Goal: Task Accomplishment & Management: Manage account settings

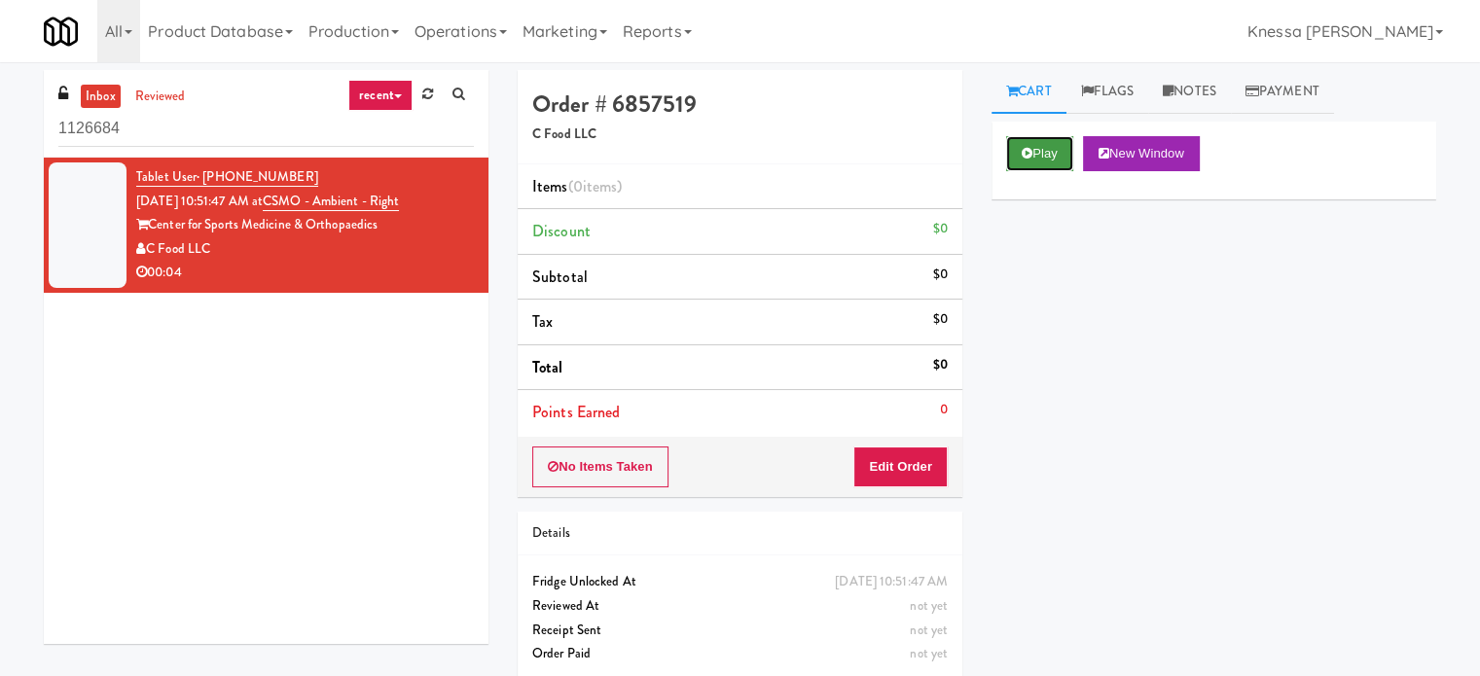
click at [1069, 146] on button "Play" at bounding box center [1039, 153] width 67 height 35
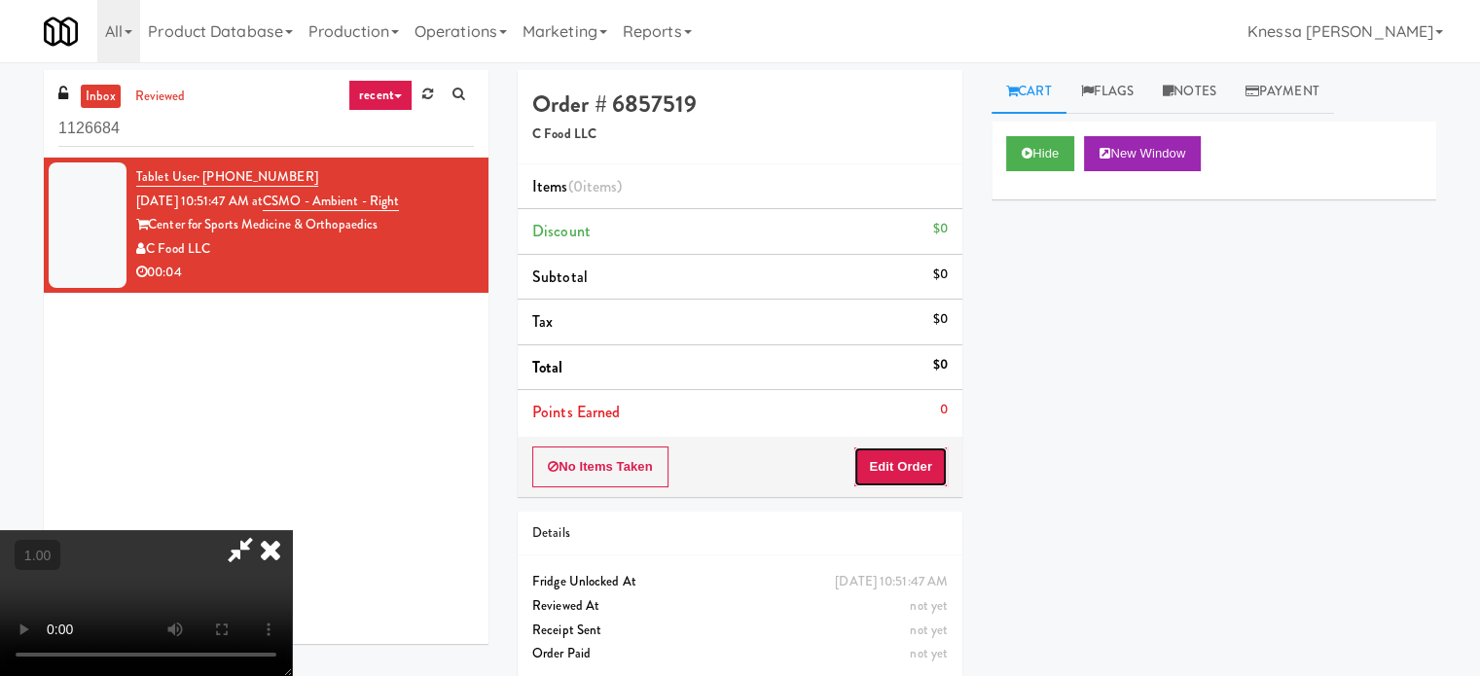
click at [886, 474] on button "Edit Order" at bounding box center [900, 467] width 94 height 41
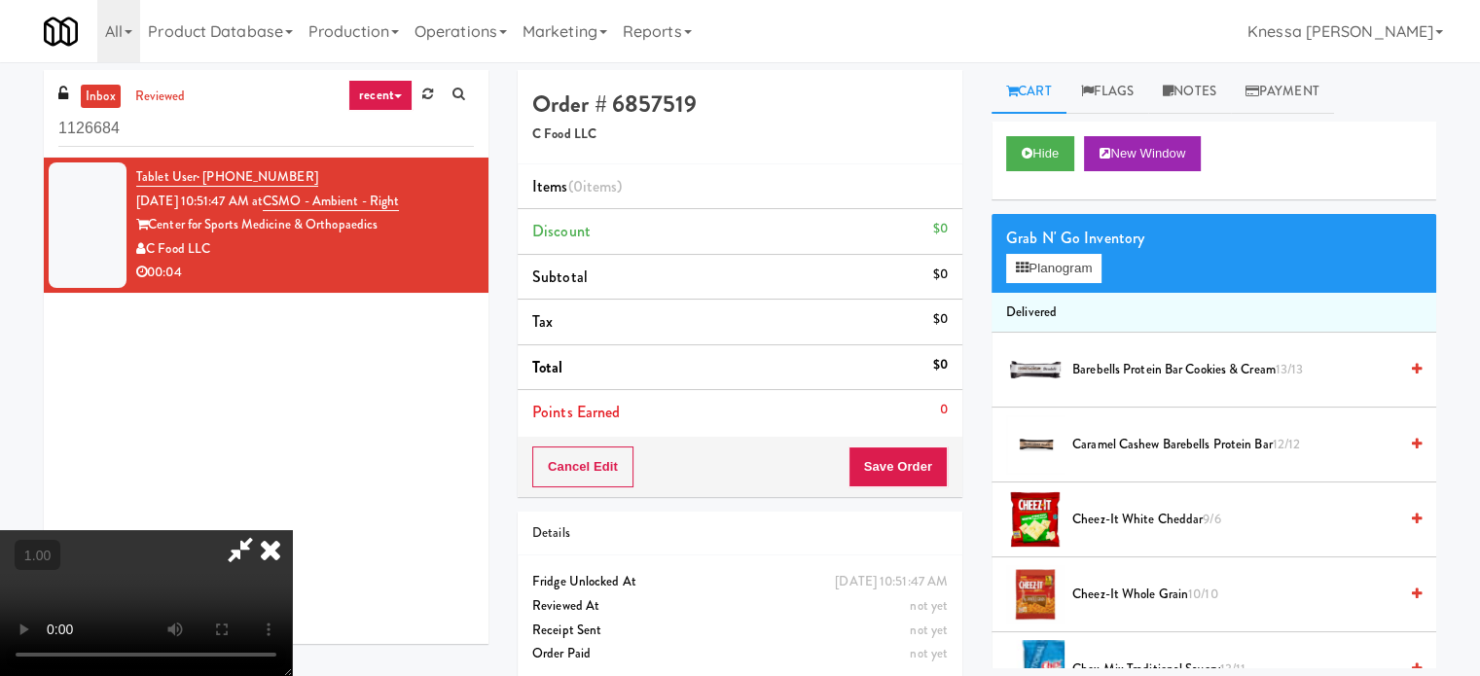
click at [292, 530] on video at bounding box center [146, 603] width 292 height 146
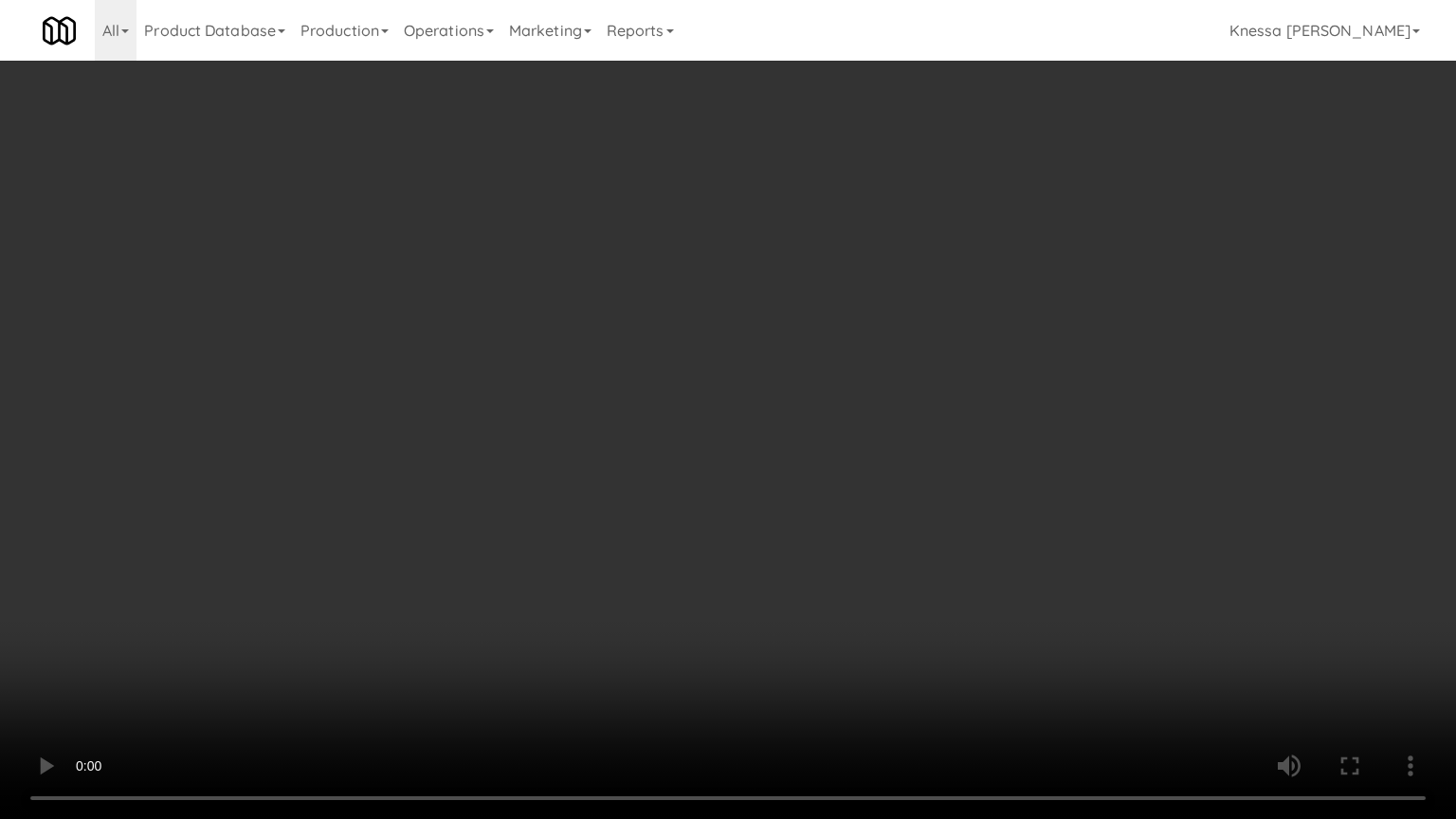
click at [659, 537] on video at bounding box center [728, 409] width 1456 height 819
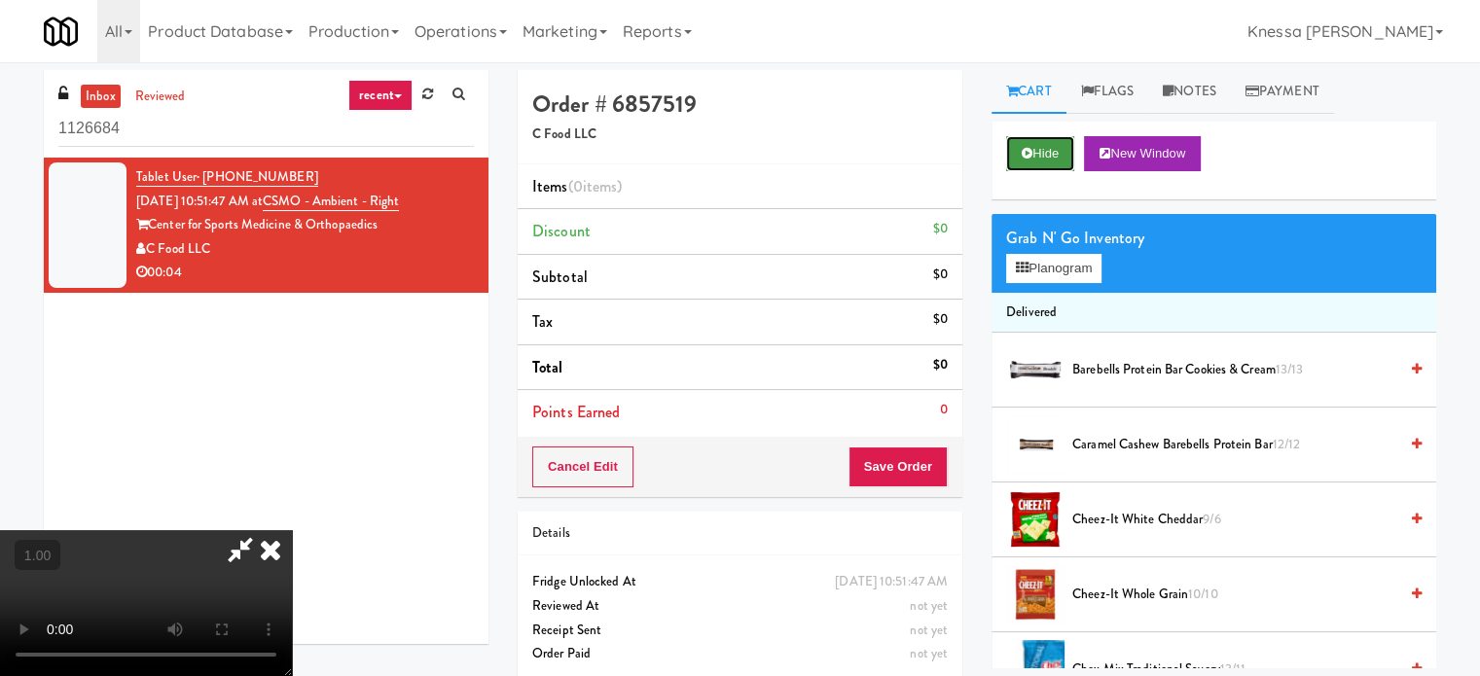
click at [1053, 159] on button "Hide" at bounding box center [1040, 153] width 68 height 35
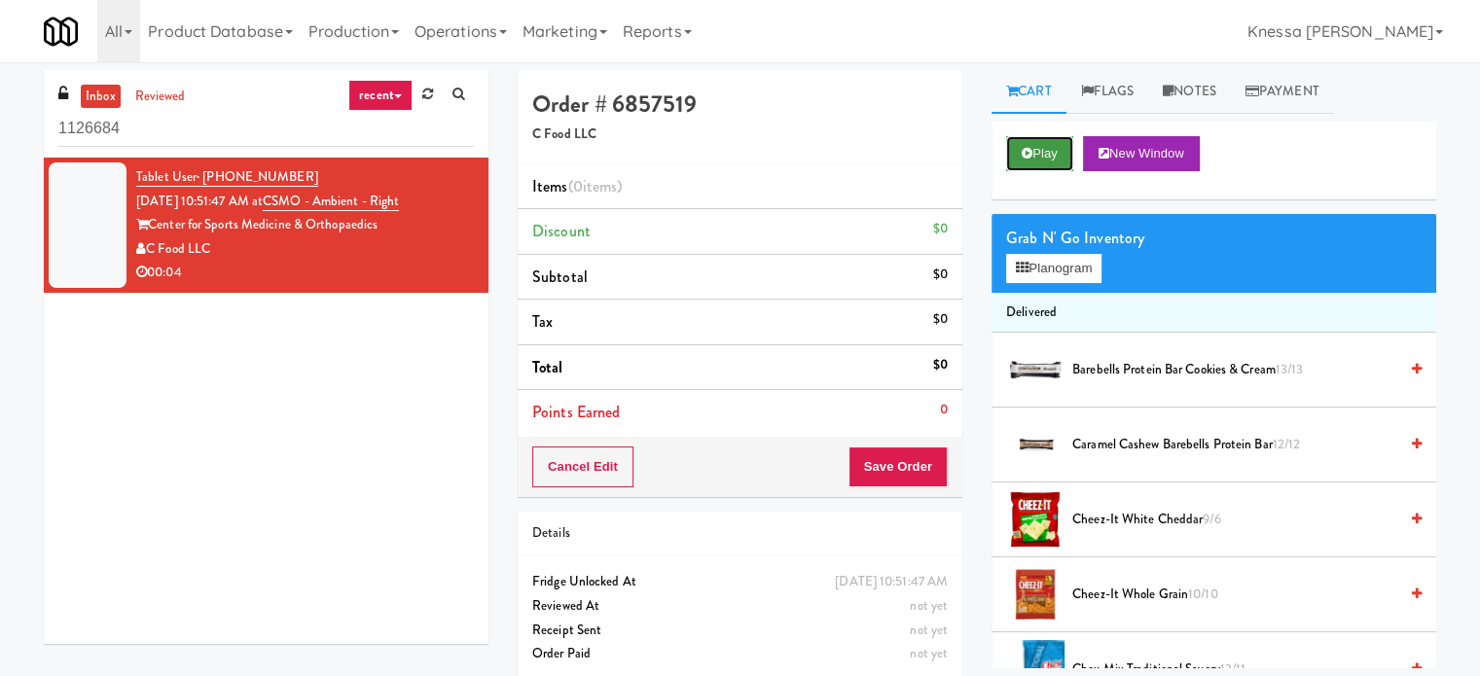
click at [1053, 159] on button "Play" at bounding box center [1039, 153] width 67 height 35
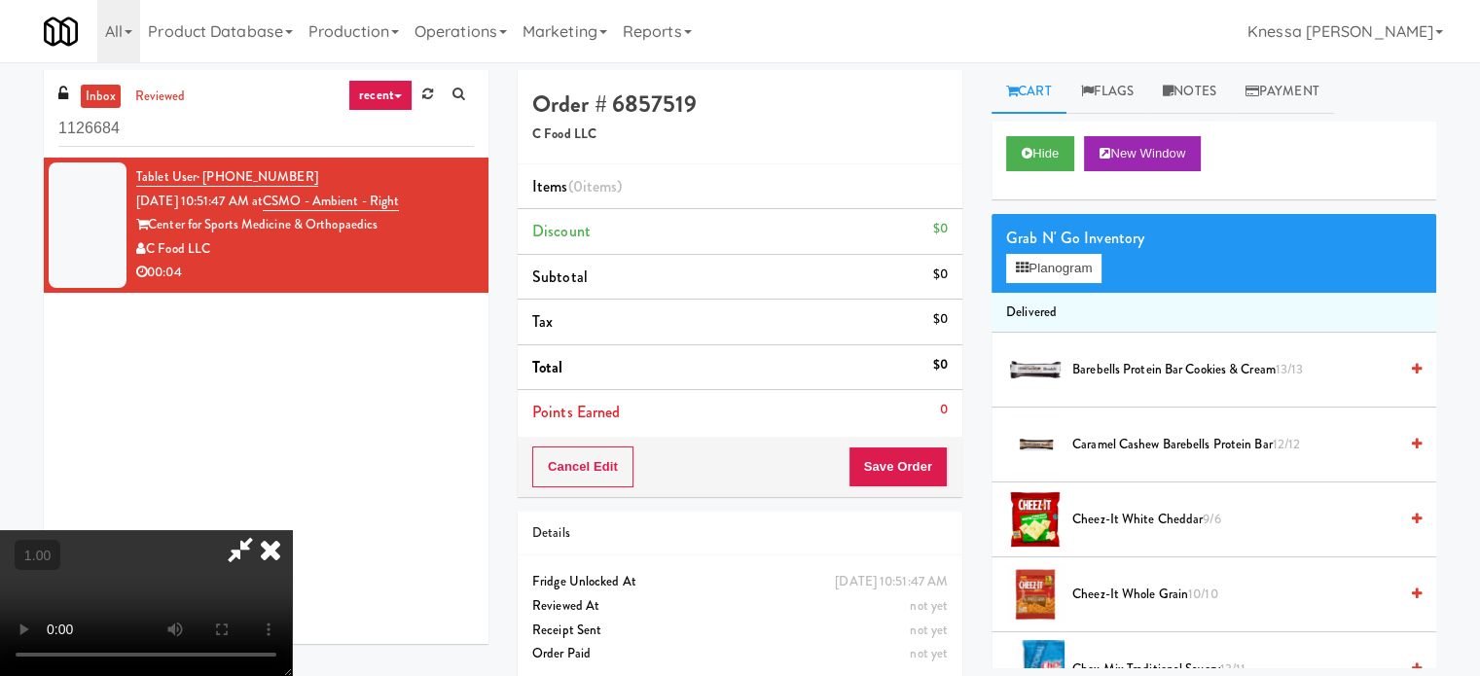
click at [292, 530] on video at bounding box center [146, 603] width 292 height 146
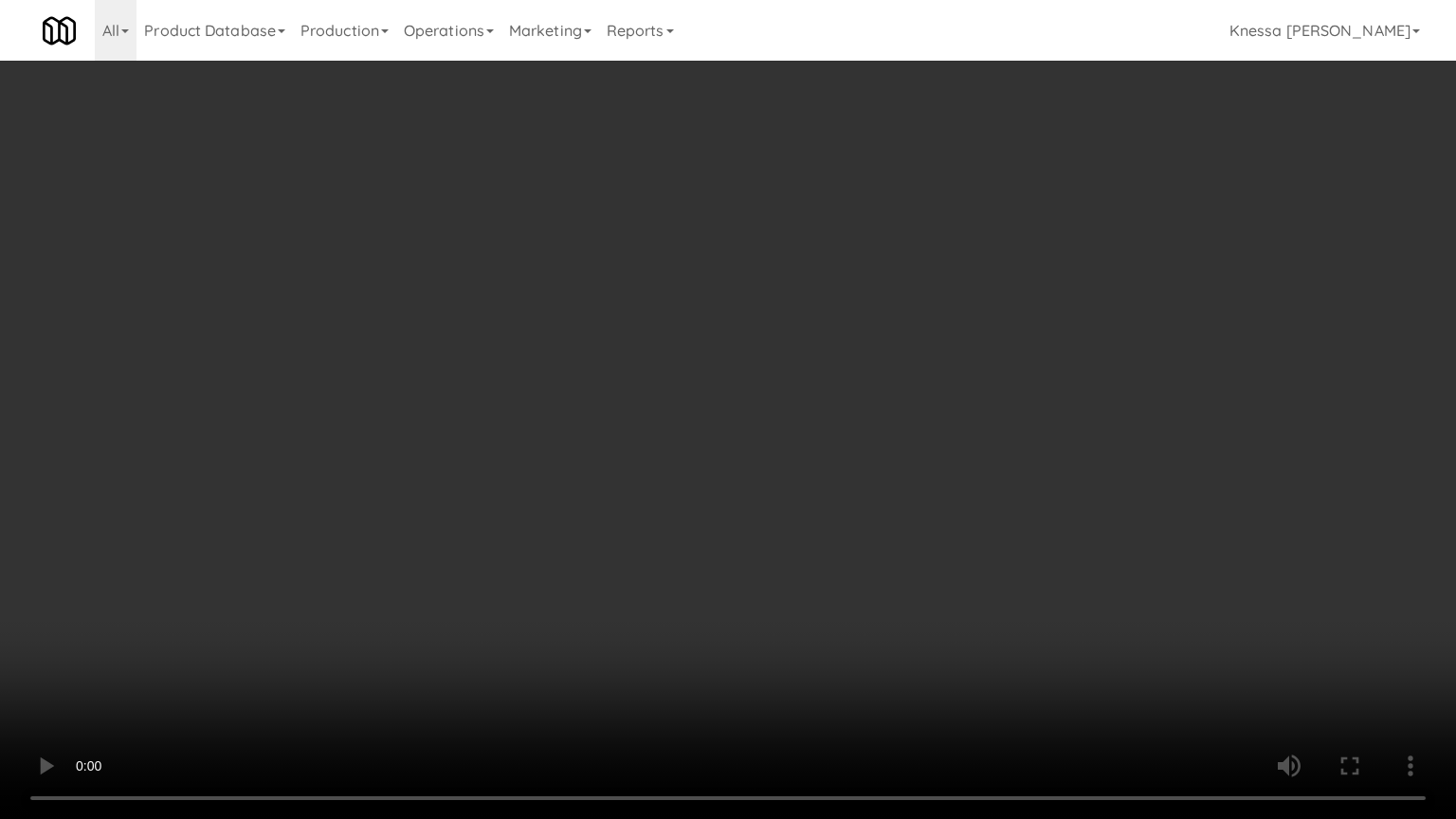
click at [837, 465] on video at bounding box center [728, 409] width 1456 height 819
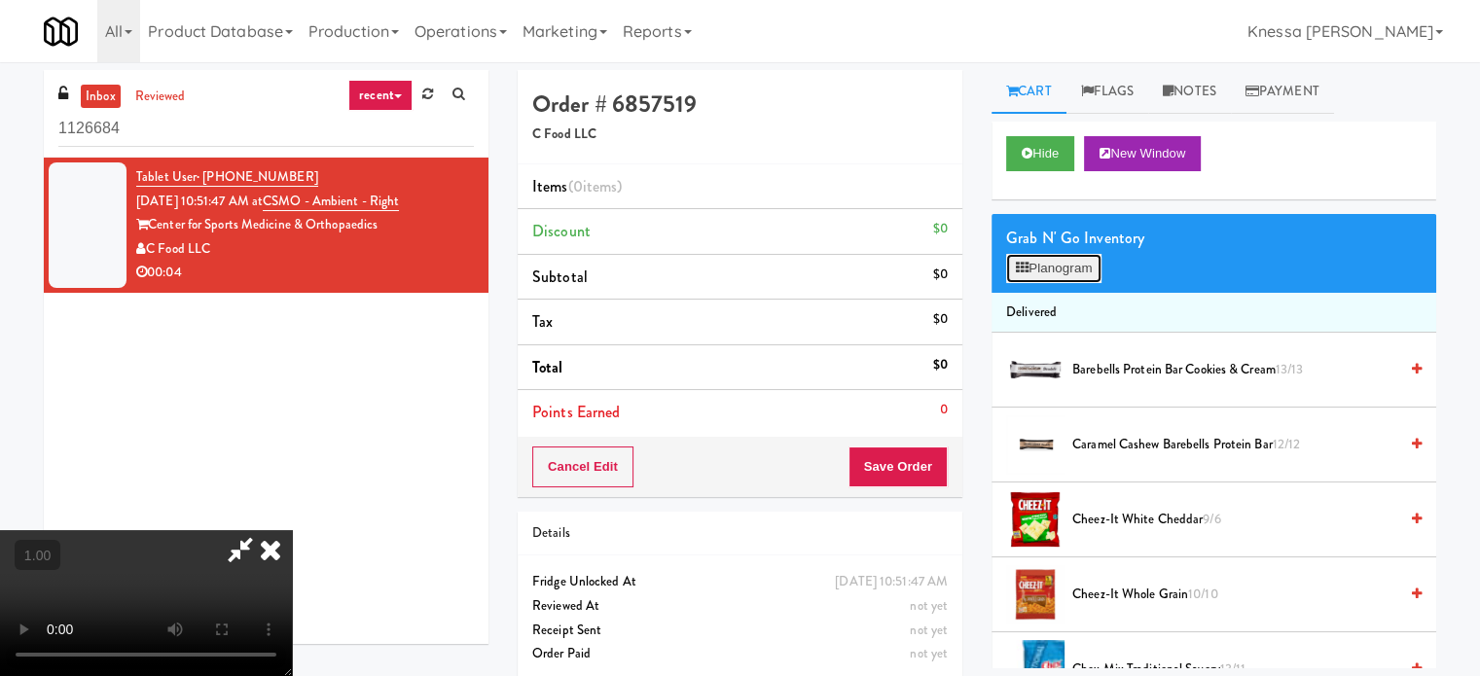
click at [1060, 272] on button "Planogram" at bounding box center [1053, 268] width 95 height 29
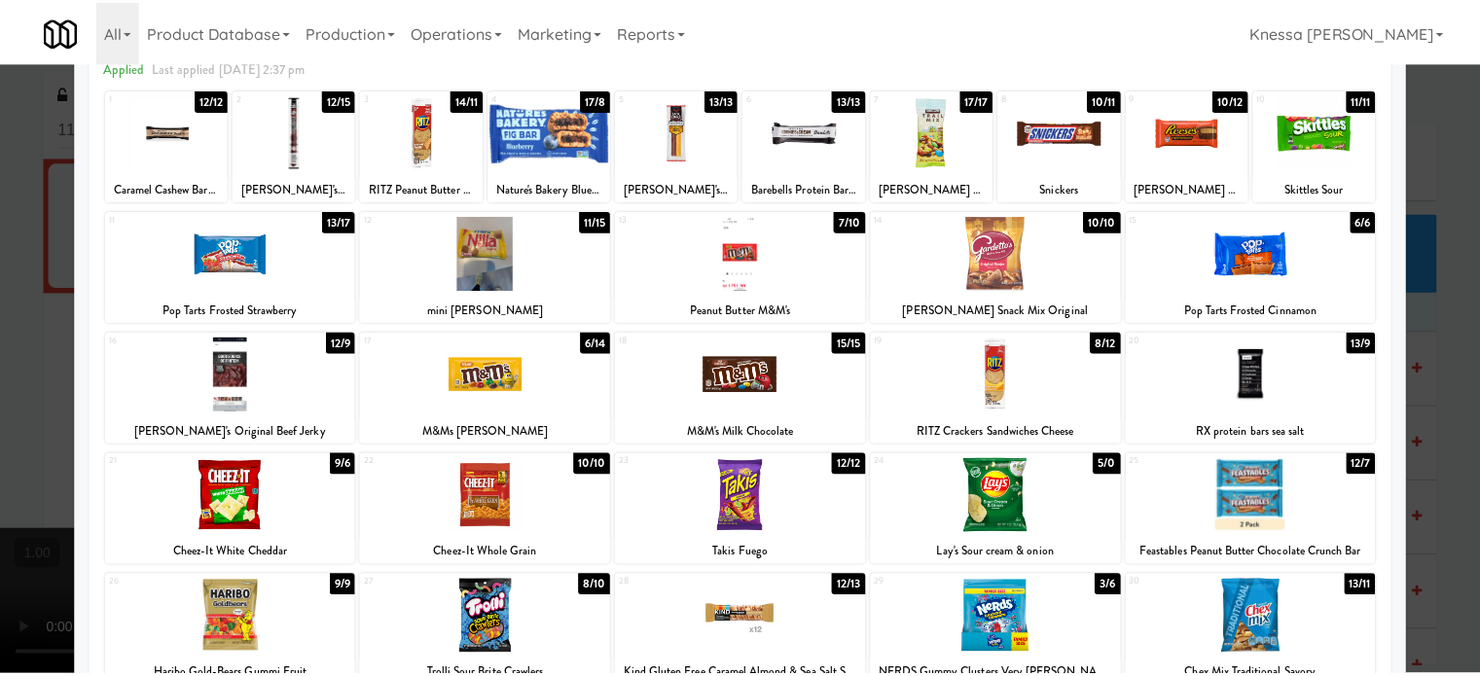
scroll to position [109, 0]
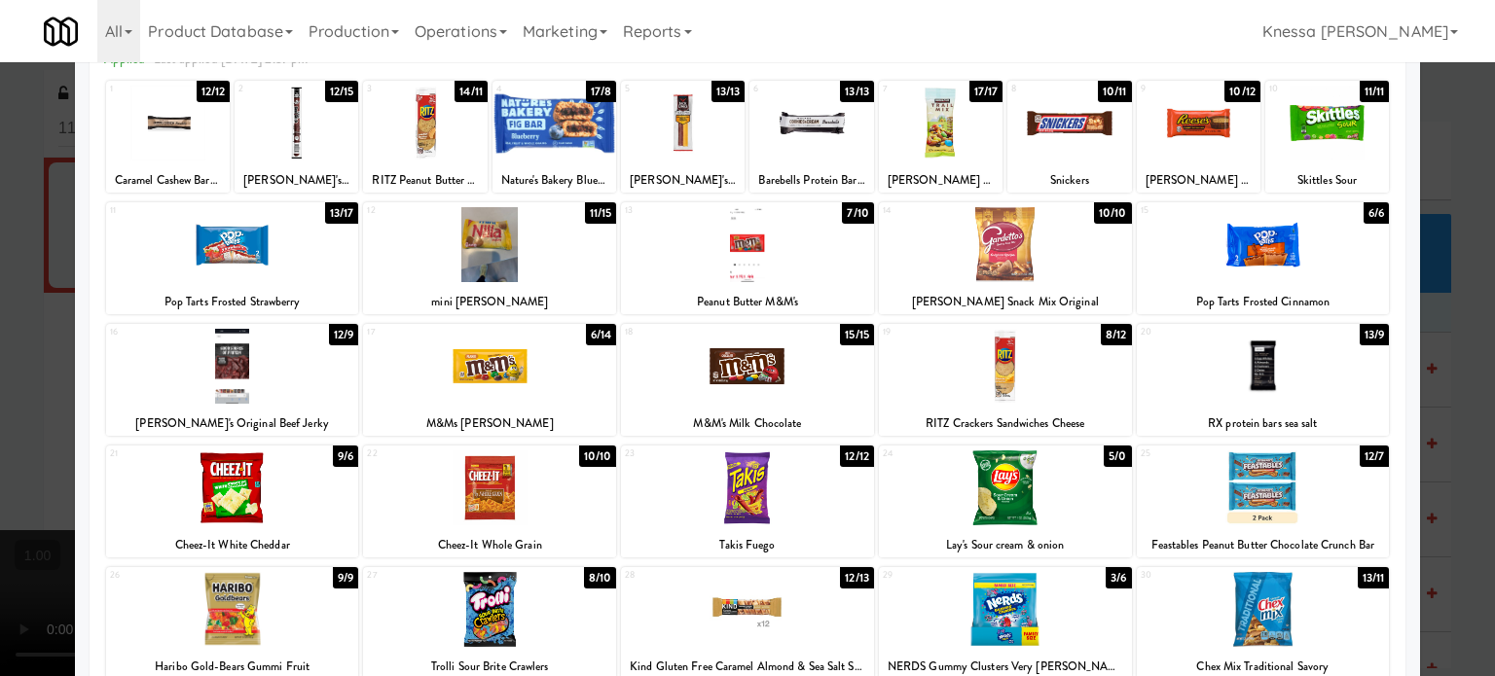
click at [272, 428] on div "[PERSON_NAME]'s Original Beef Jerky" at bounding box center [232, 424] width 247 height 24
copy div "[PERSON_NAME]'s Original Beef Jerky"
click at [218, 393] on div at bounding box center [232, 366] width 253 height 75
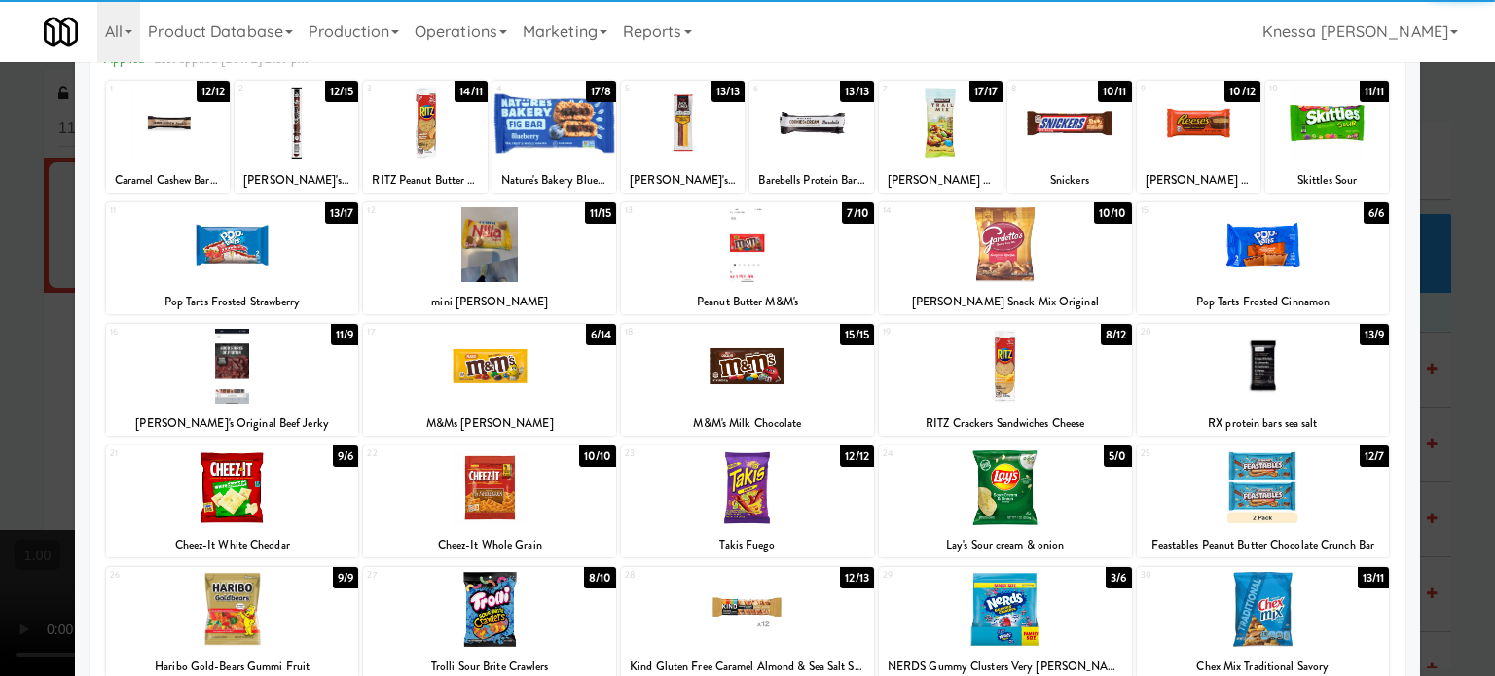
click at [17, 362] on div at bounding box center [747, 338] width 1495 height 676
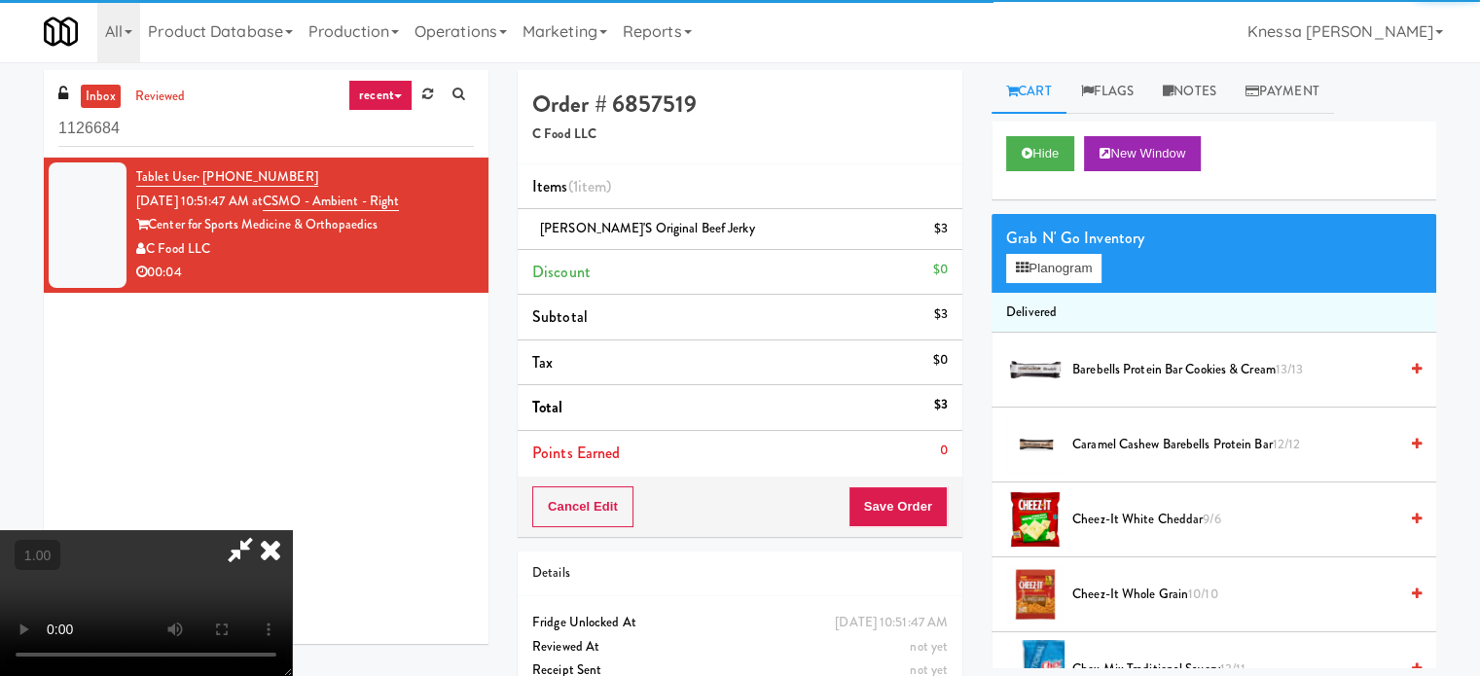
click at [17, 530] on video at bounding box center [146, 603] width 292 height 146
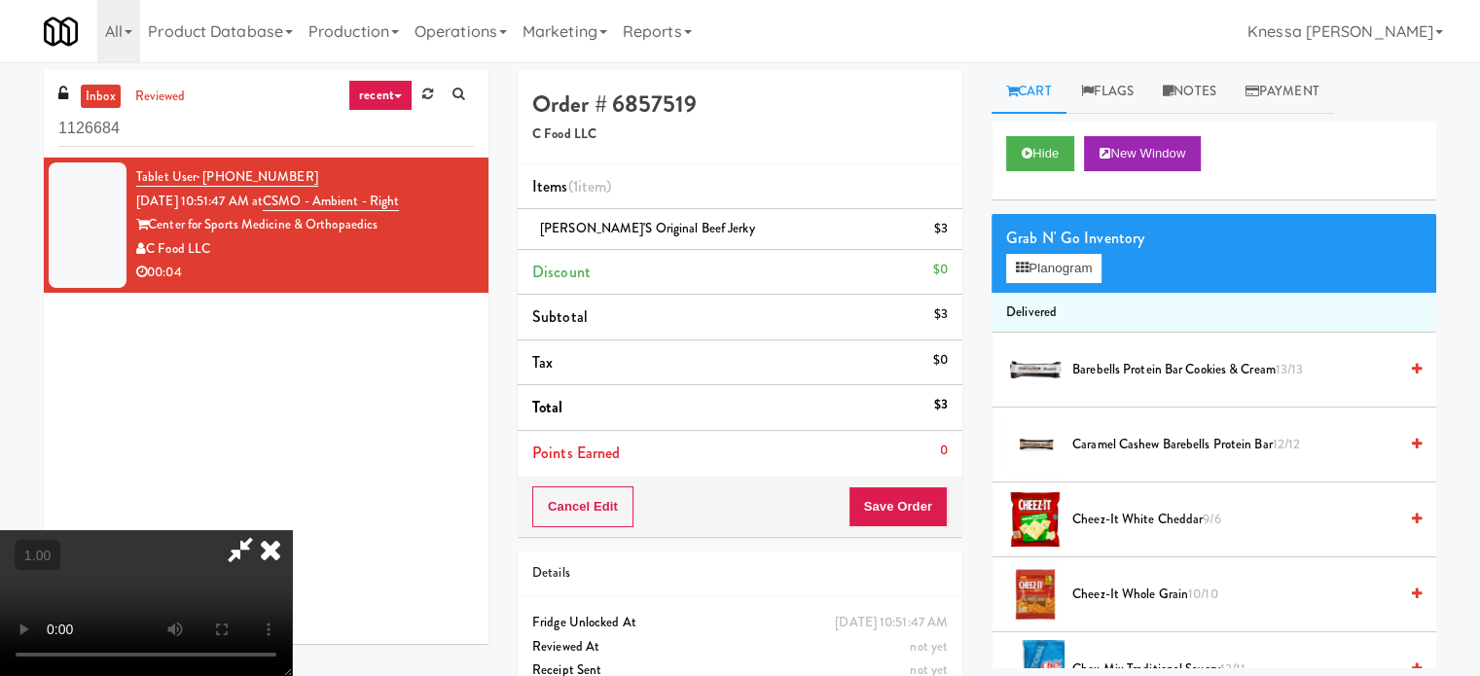
click at [17, 530] on video at bounding box center [146, 603] width 292 height 146
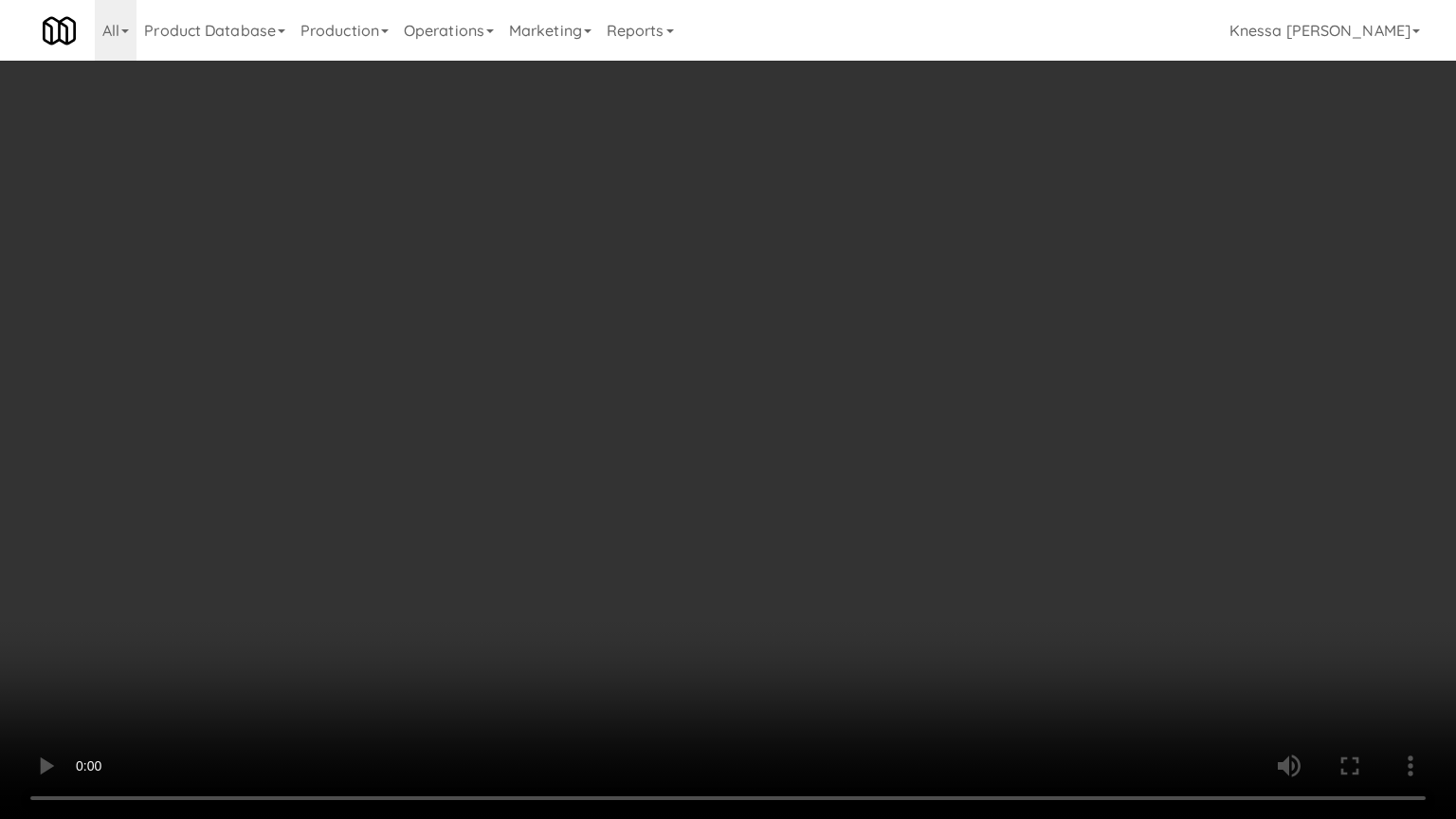
click at [817, 385] on video at bounding box center [728, 409] width 1456 height 819
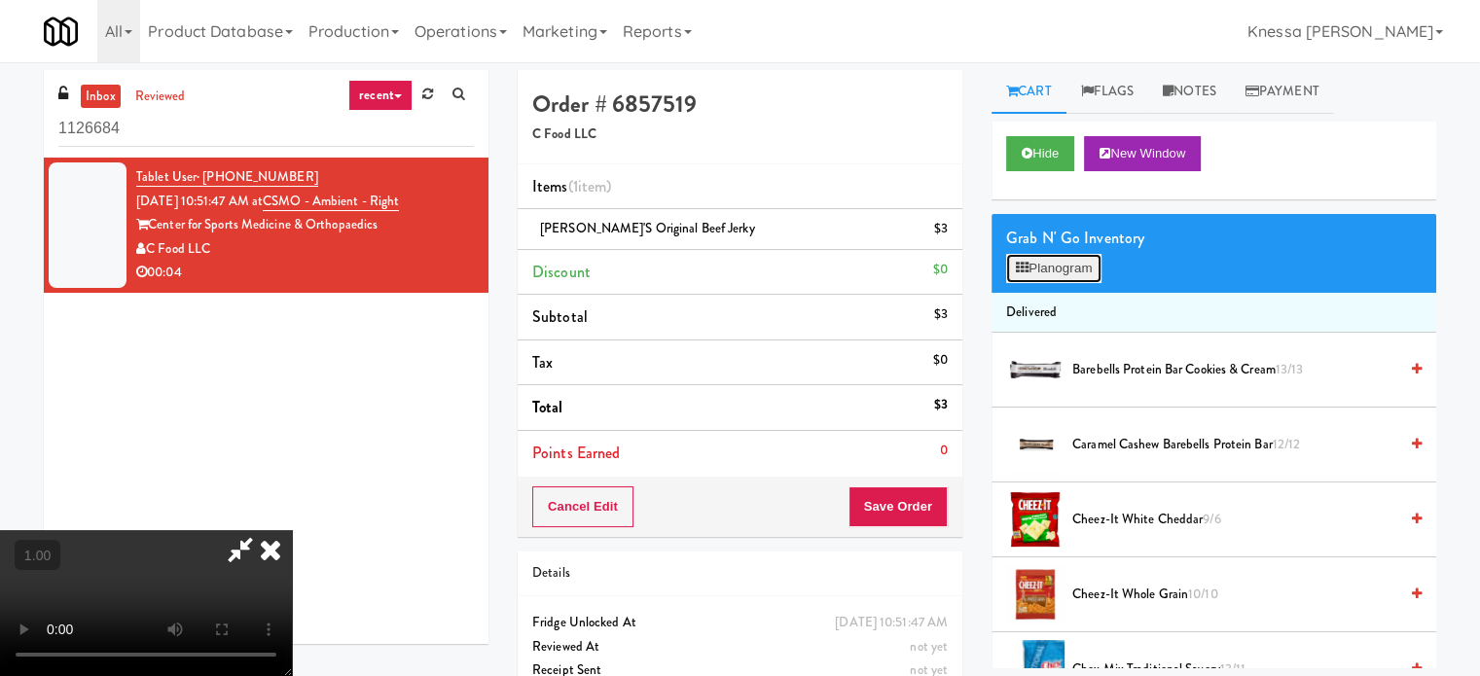
click at [1062, 279] on button "Planogram" at bounding box center [1053, 268] width 95 height 29
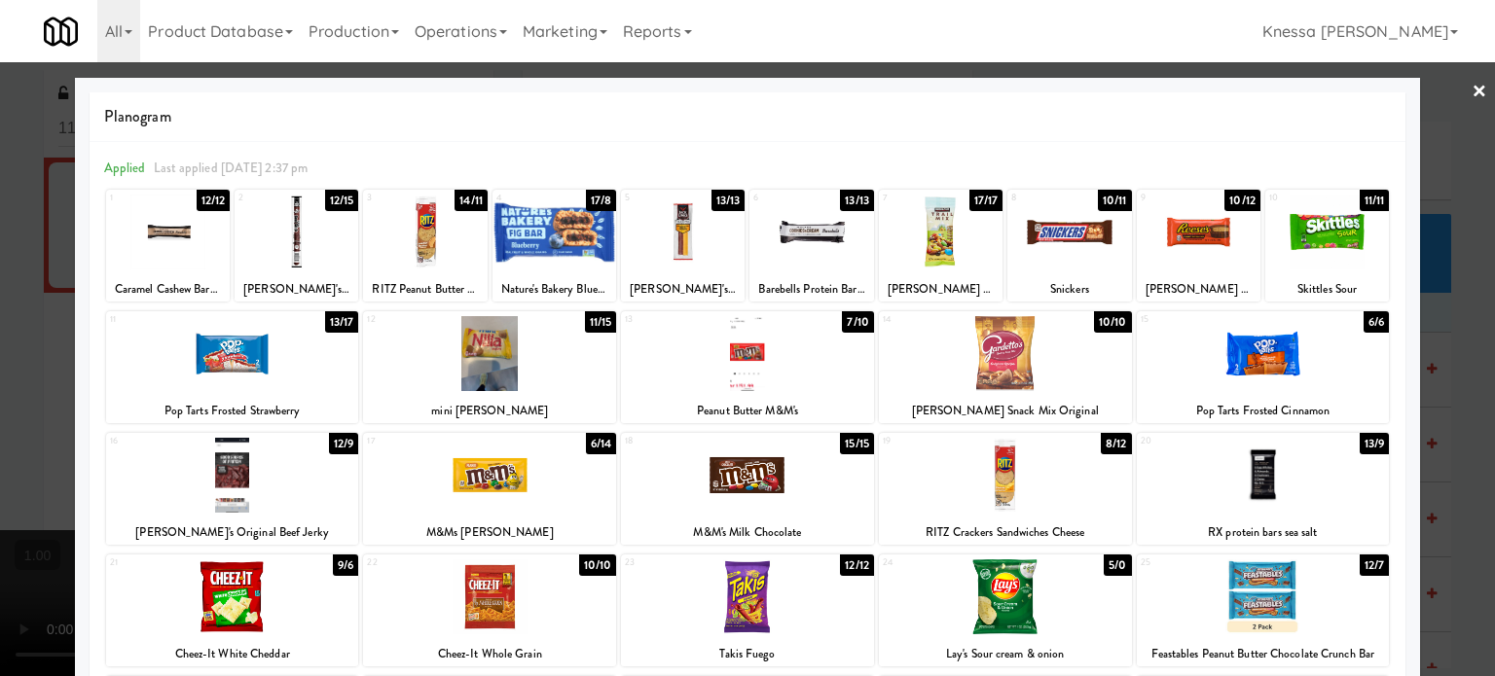
click at [249, 494] on div at bounding box center [232, 475] width 253 height 75
click at [214, 531] on div "[PERSON_NAME]'s Original Beef Jerky" at bounding box center [232, 533] width 247 height 24
copy div "[PERSON_NAME]'s Original Beef Jerky"
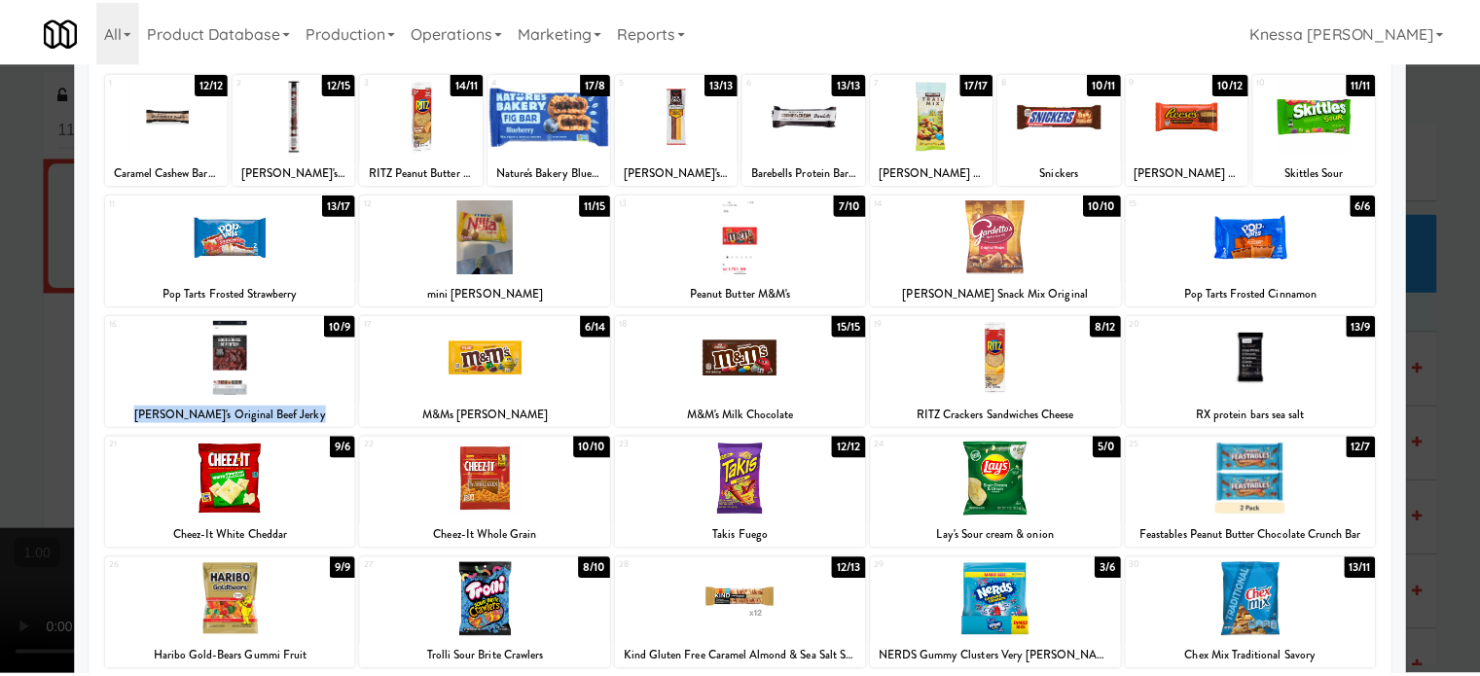
scroll to position [117, 0]
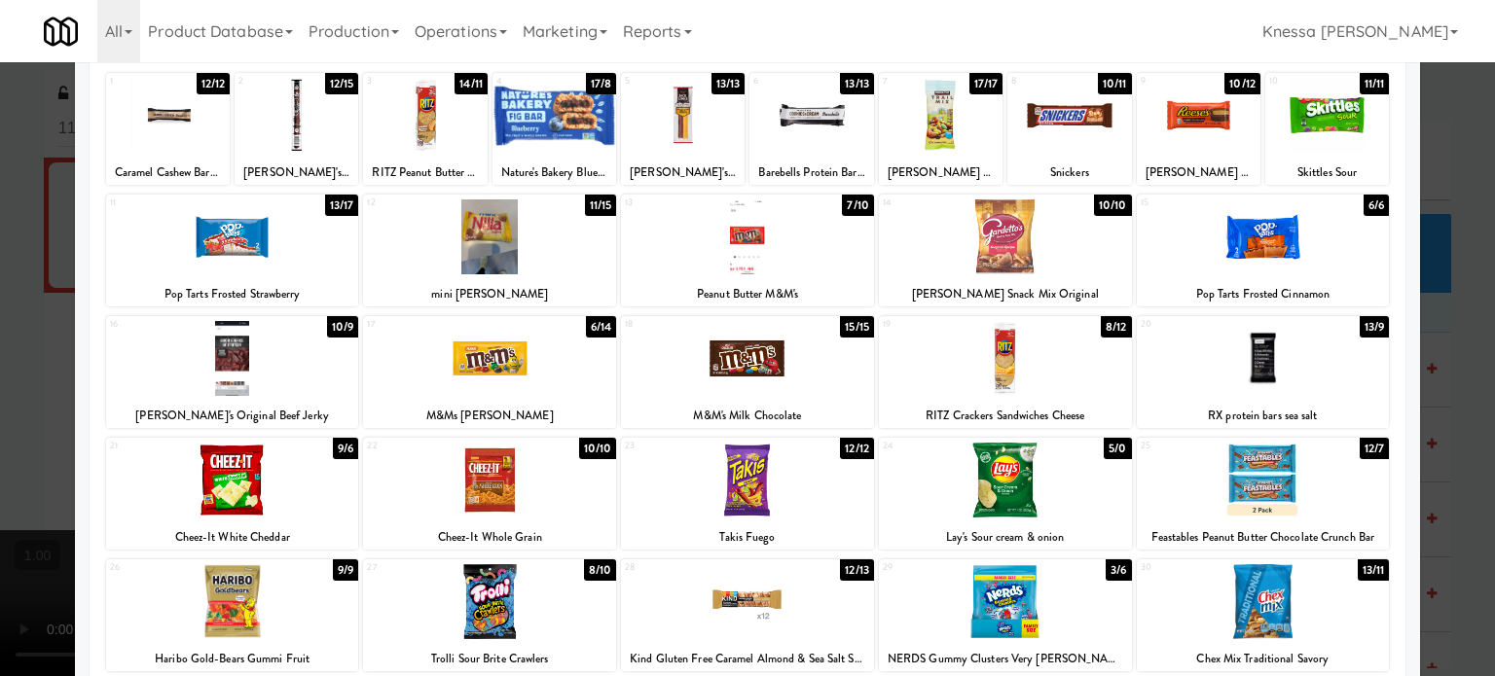
click at [19, 330] on div at bounding box center [747, 338] width 1495 height 676
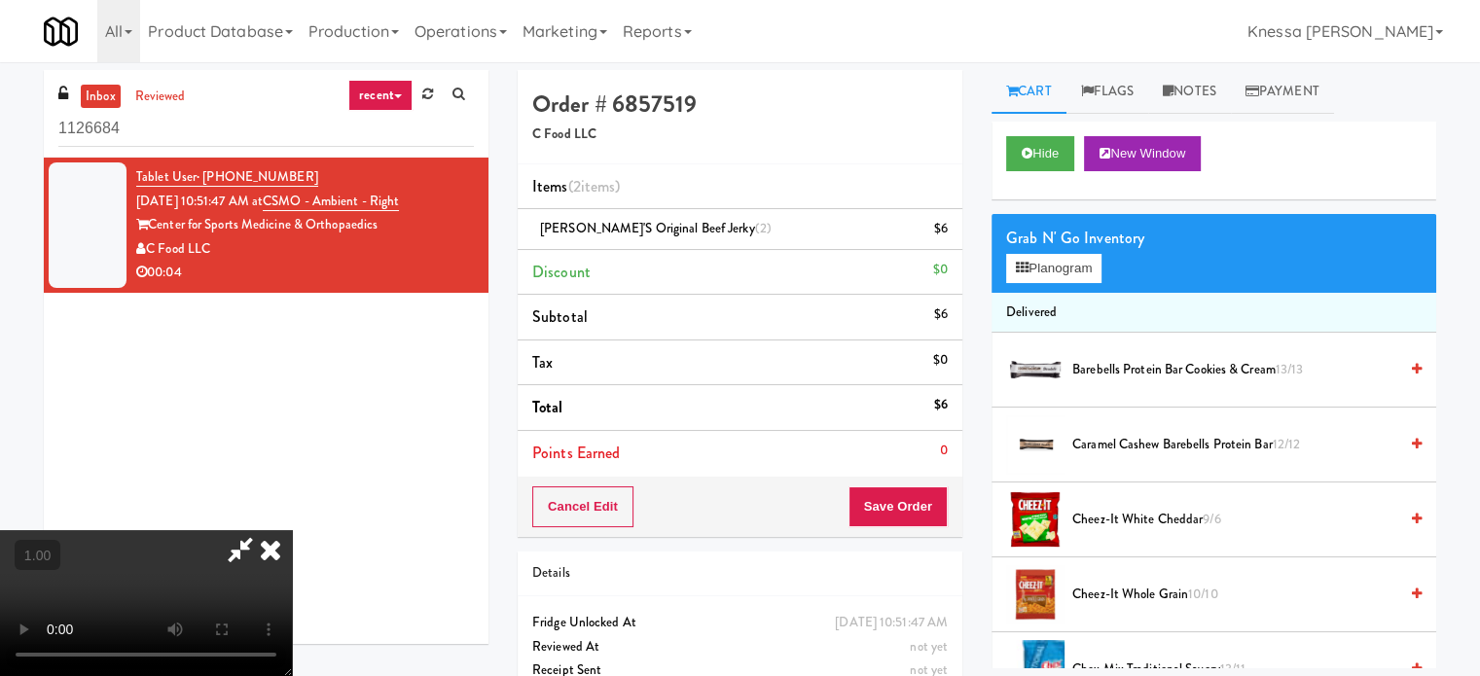
click at [198, 530] on video at bounding box center [146, 603] width 292 height 146
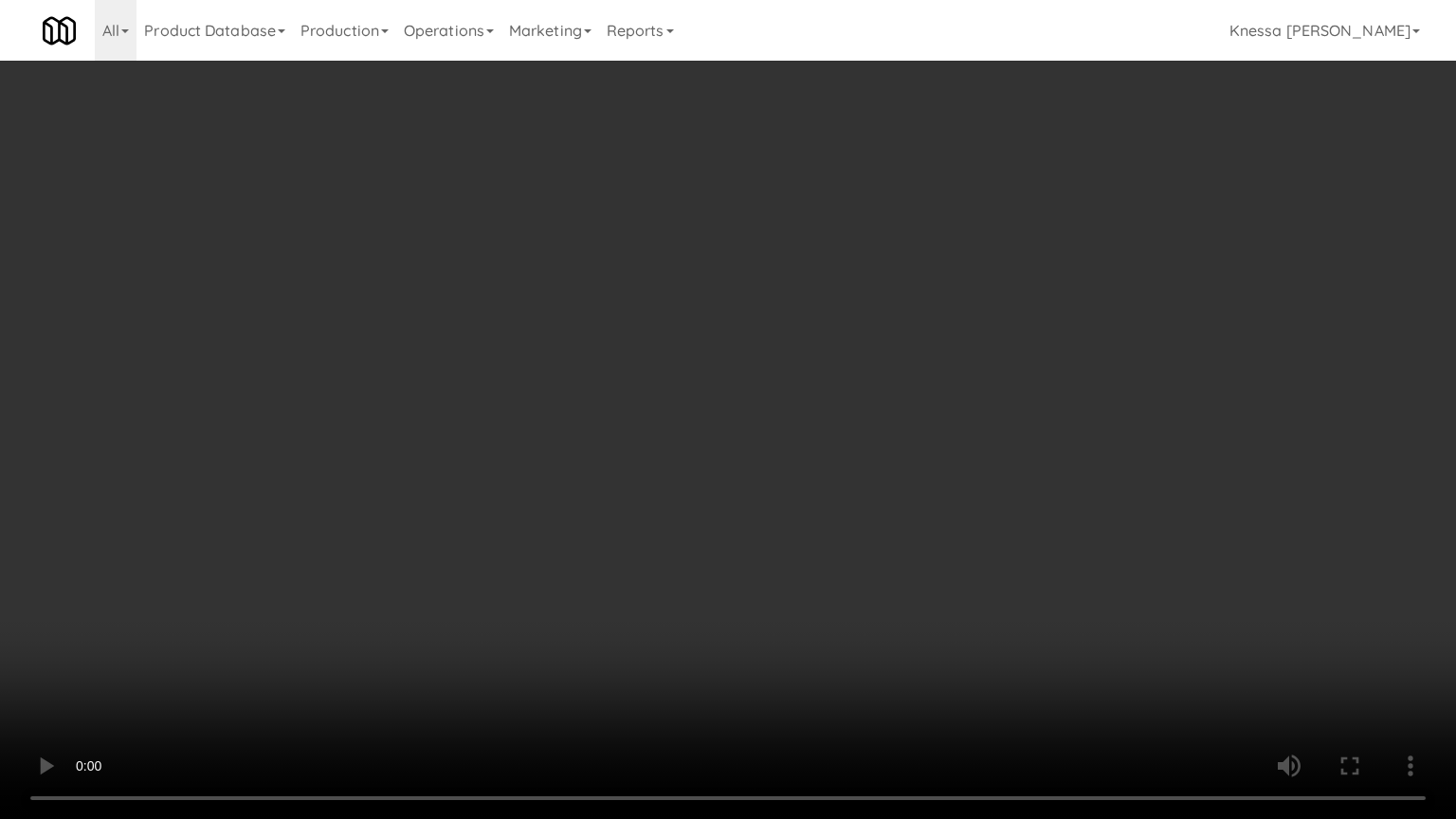
click at [650, 609] on video at bounding box center [728, 409] width 1456 height 819
click at [730, 441] on video at bounding box center [728, 409] width 1456 height 819
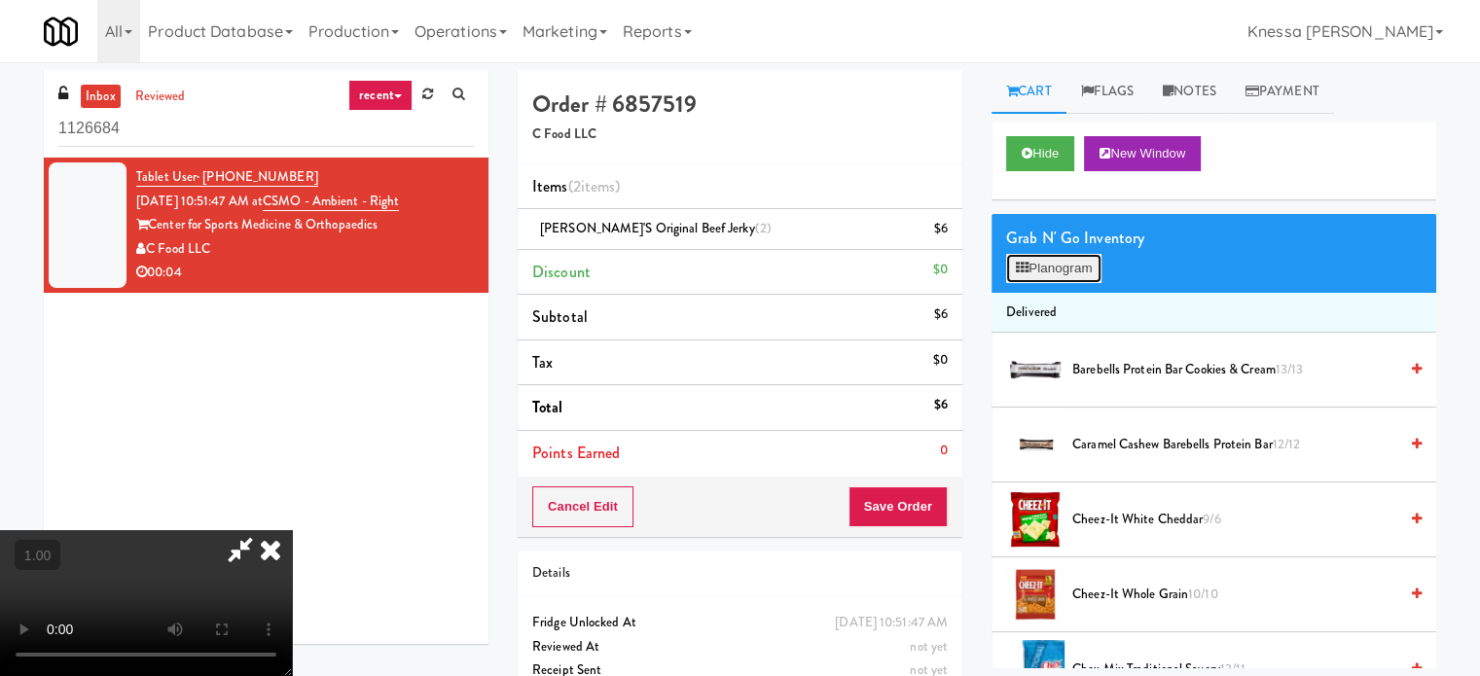
click at [1085, 278] on button "Planogram" at bounding box center [1053, 268] width 95 height 29
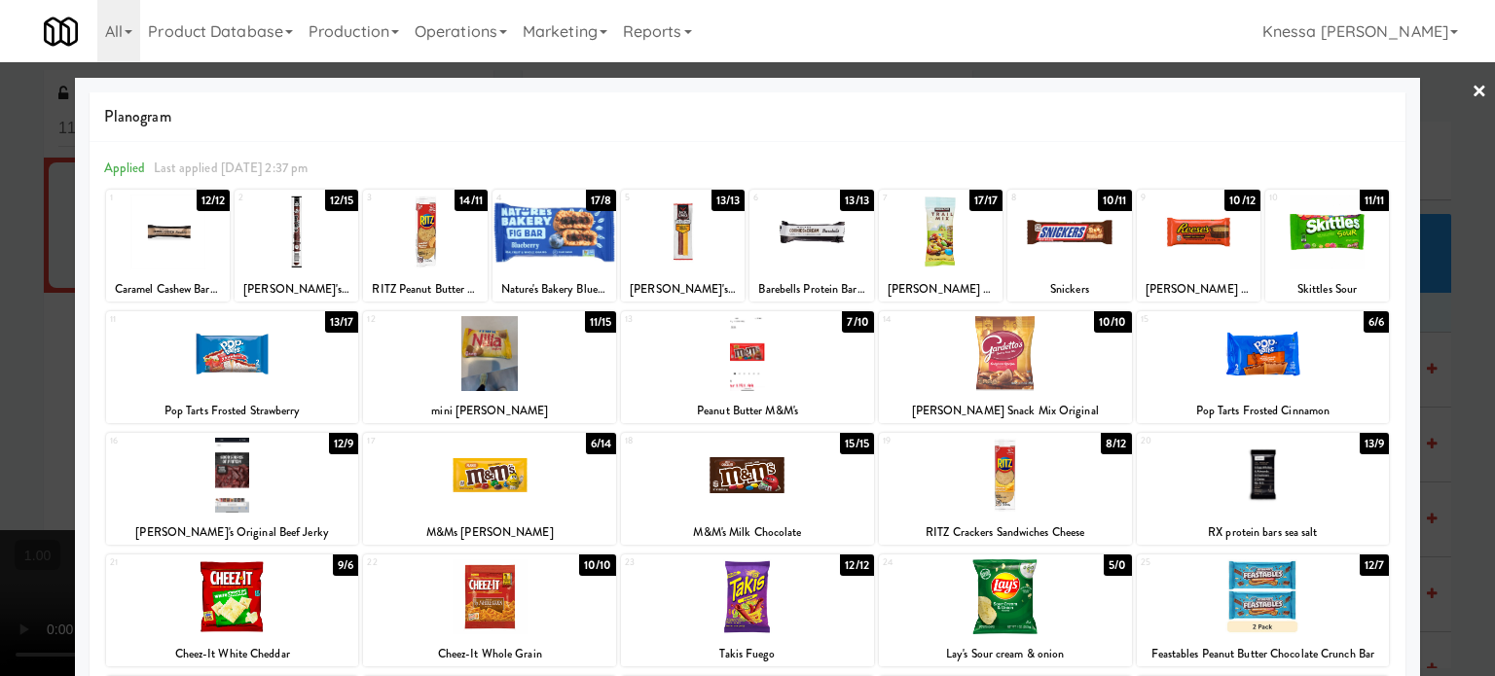
click at [8, 344] on div at bounding box center [747, 338] width 1495 height 676
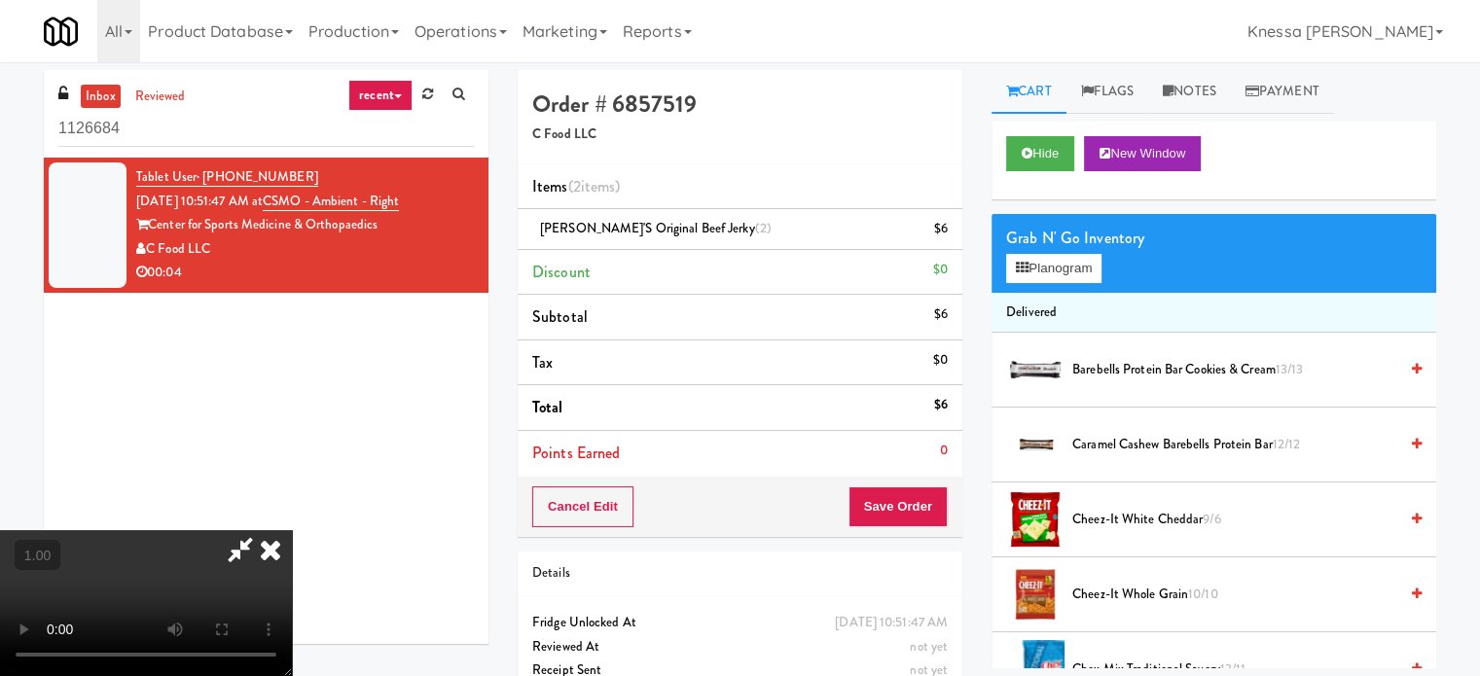
click at [8, 530] on video at bounding box center [146, 603] width 292 height 146
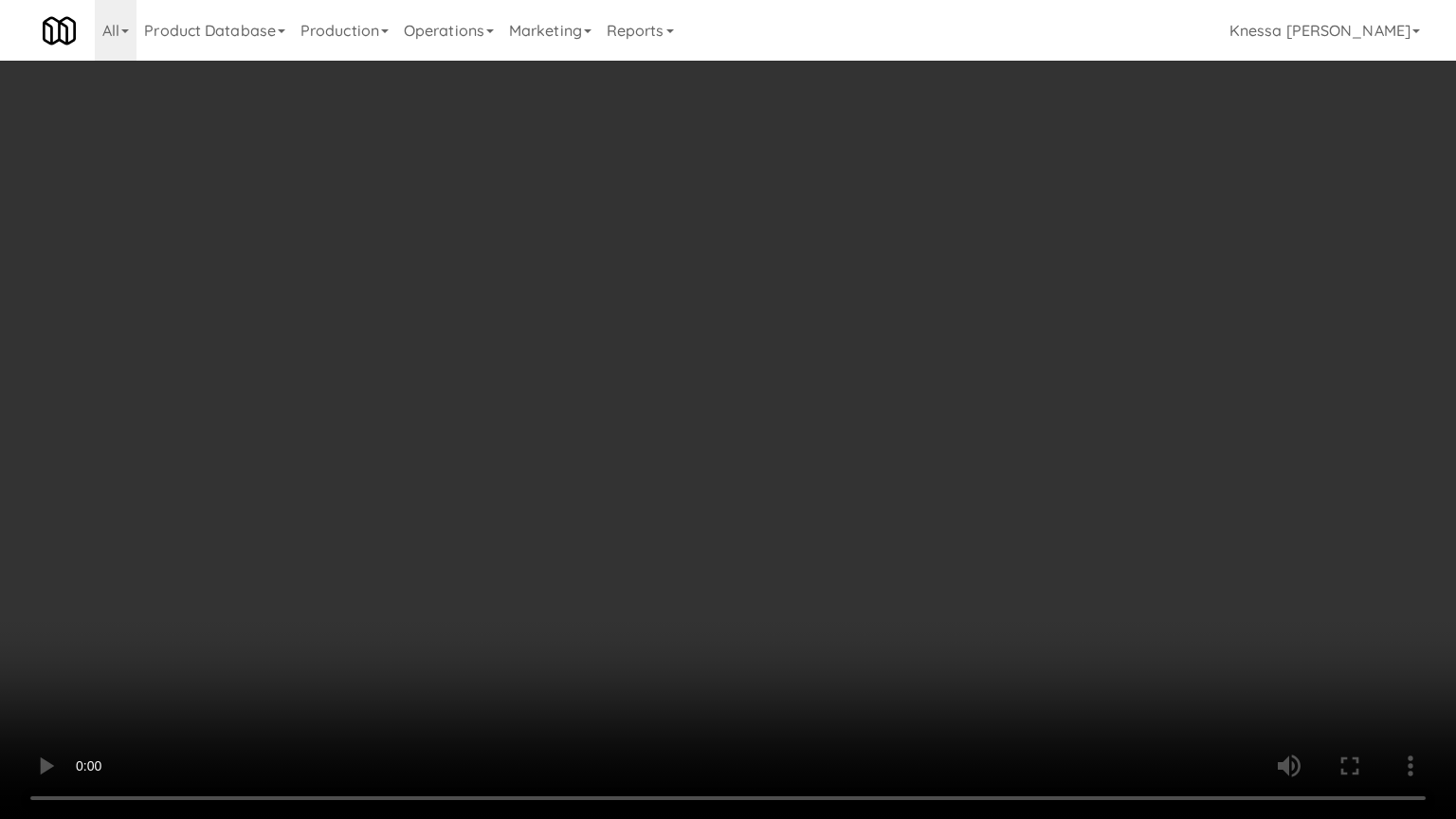
click at [342, 509] on video at bounding box center [728, 409] width 1456 height 819
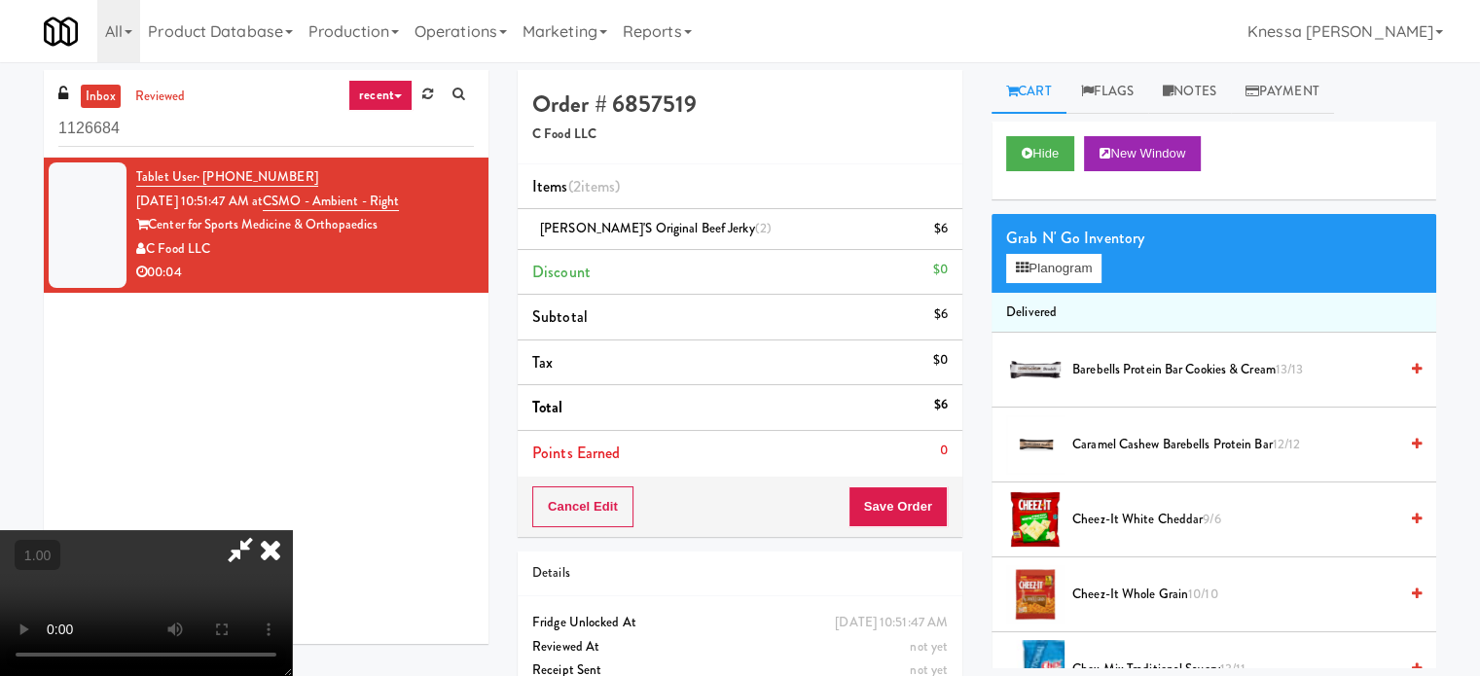
click at [1059, 282] on div "Grab N' Go Inventory Planogram" at bounding box center [1214, 253] width 445 height 79
click at [1064, 268] on button "Planogram" at bounding box center [1053, 268] width 95 height 29
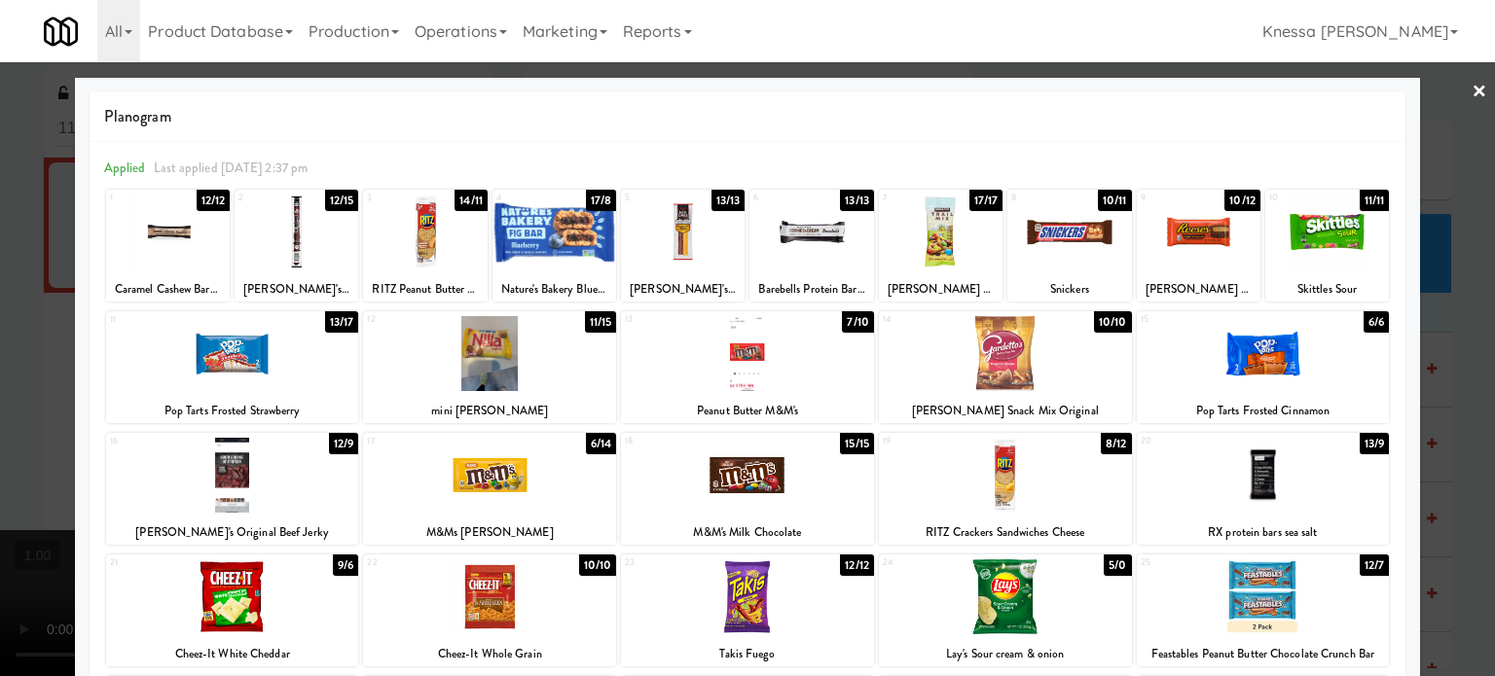
click at [0, 378] on div at bounding box center [747, 338] width 1495 height 676
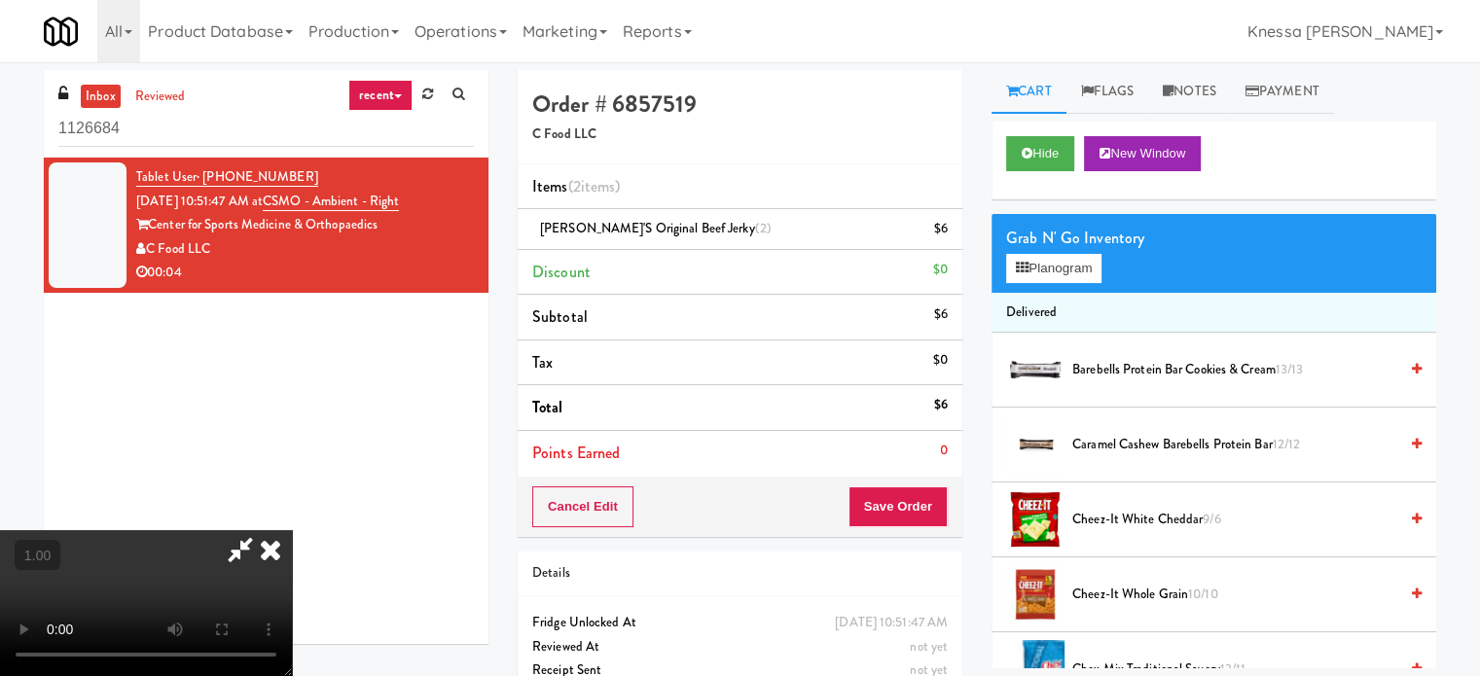
click at [292, 530] on video at bounding box center [146, 603] width 292 height 146
click at [292, 530] on icon at bounding box center [270, 549] width 43 height 39
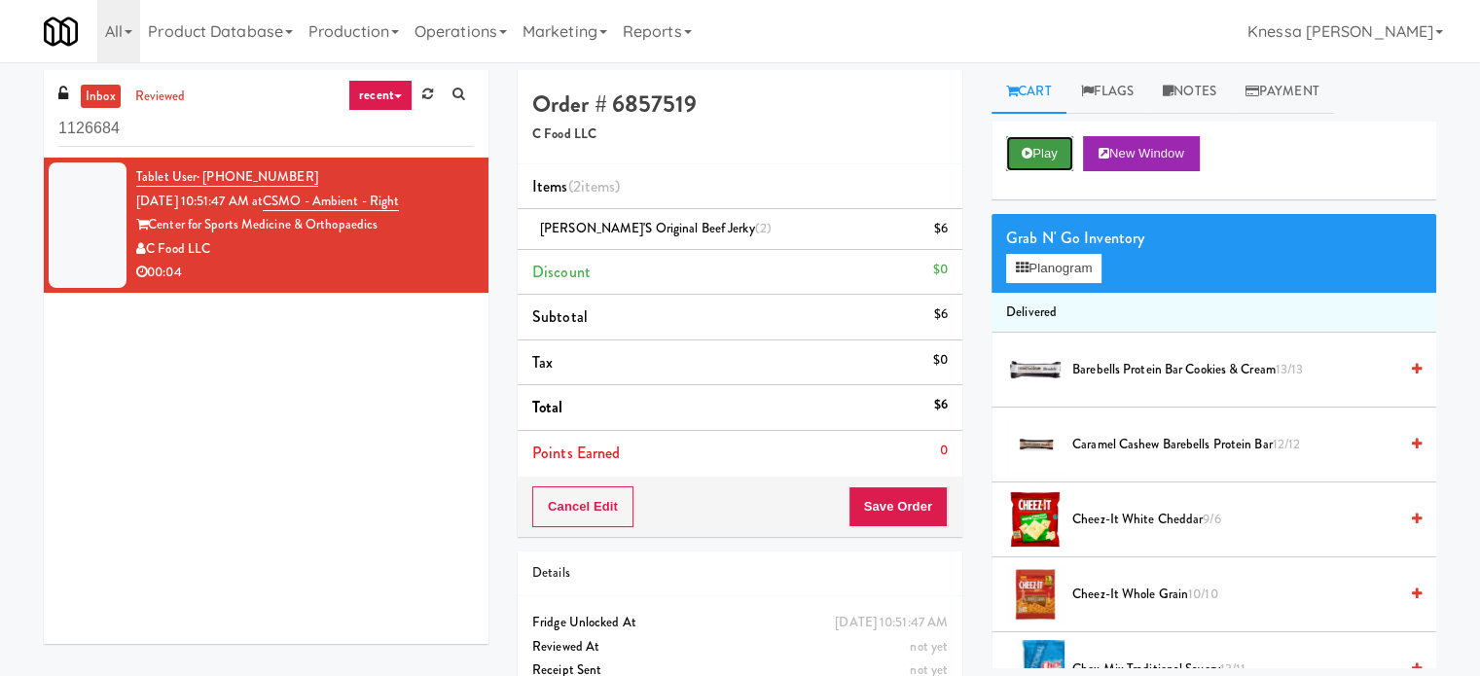
click at [1063, 145] on button "Play" at bounding box center [1039, 153] width 67 height 35
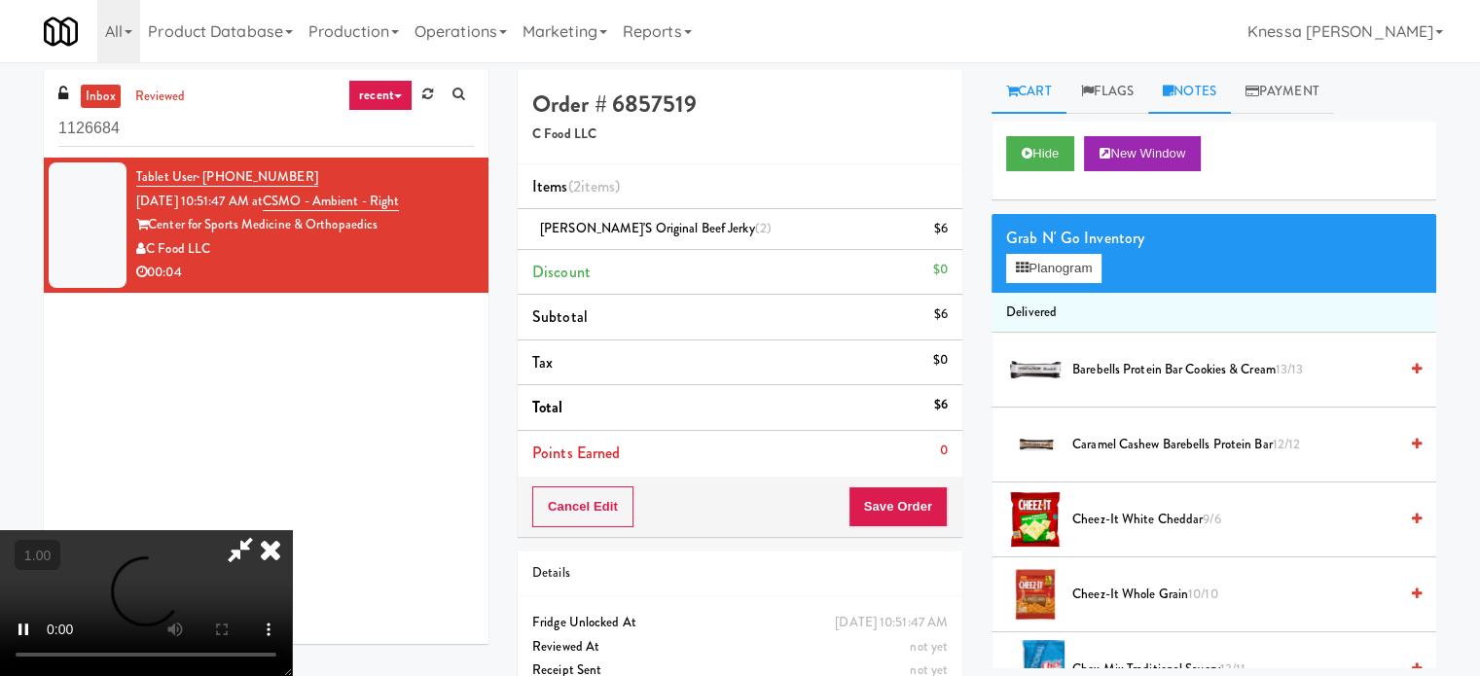
click at [1203, 100] on link "Notes" at bounding box center [1189, 92] width 83 height 44
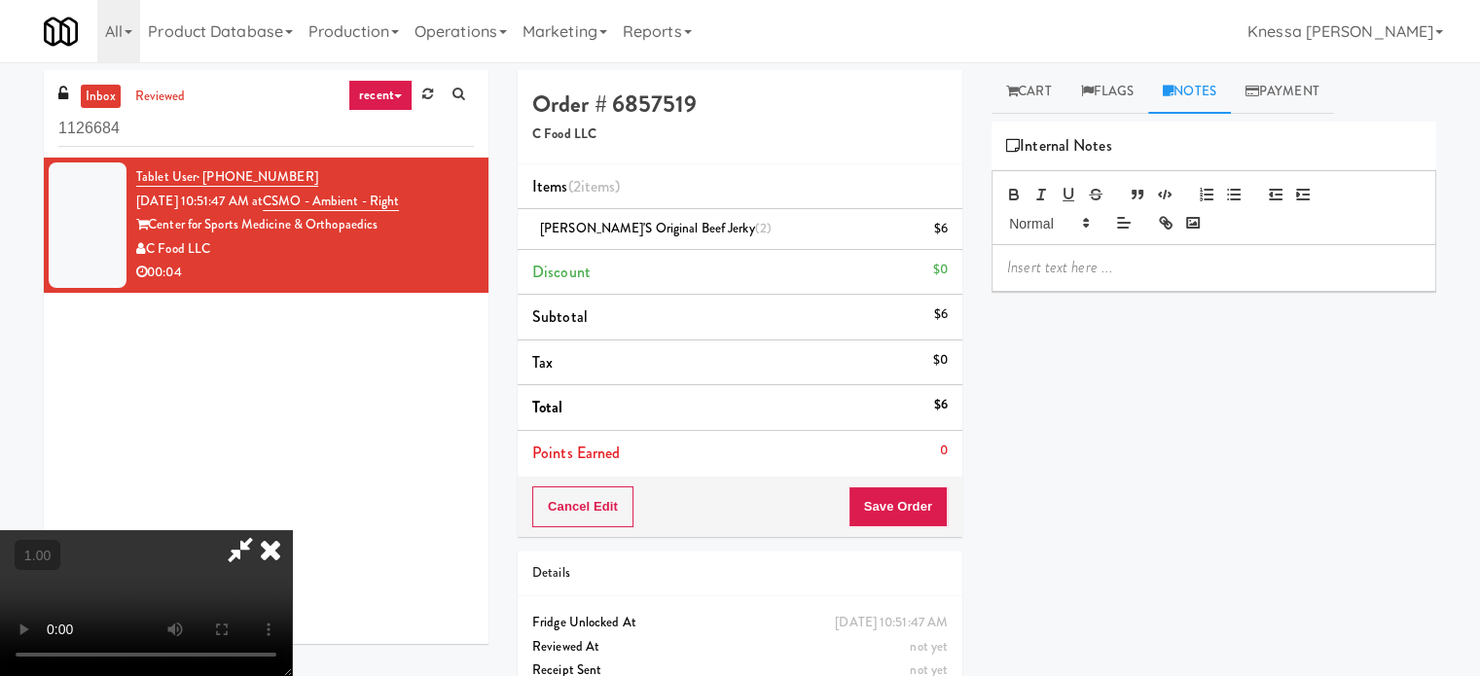
click at [292, 530] on icon at bounding box center [270, 549] width 43 height 39
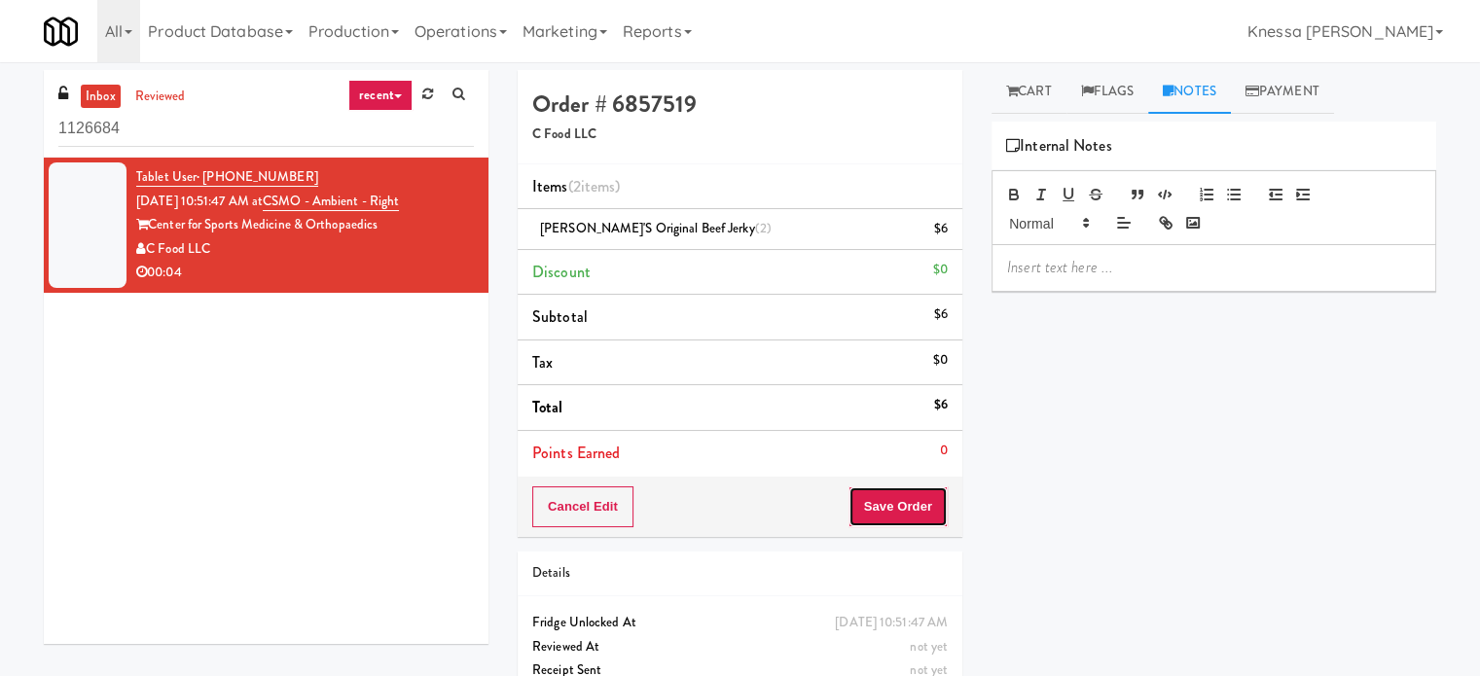
click at [857, 500] on button "Save Order" at bounding box center [898, 507] width 99 height 41
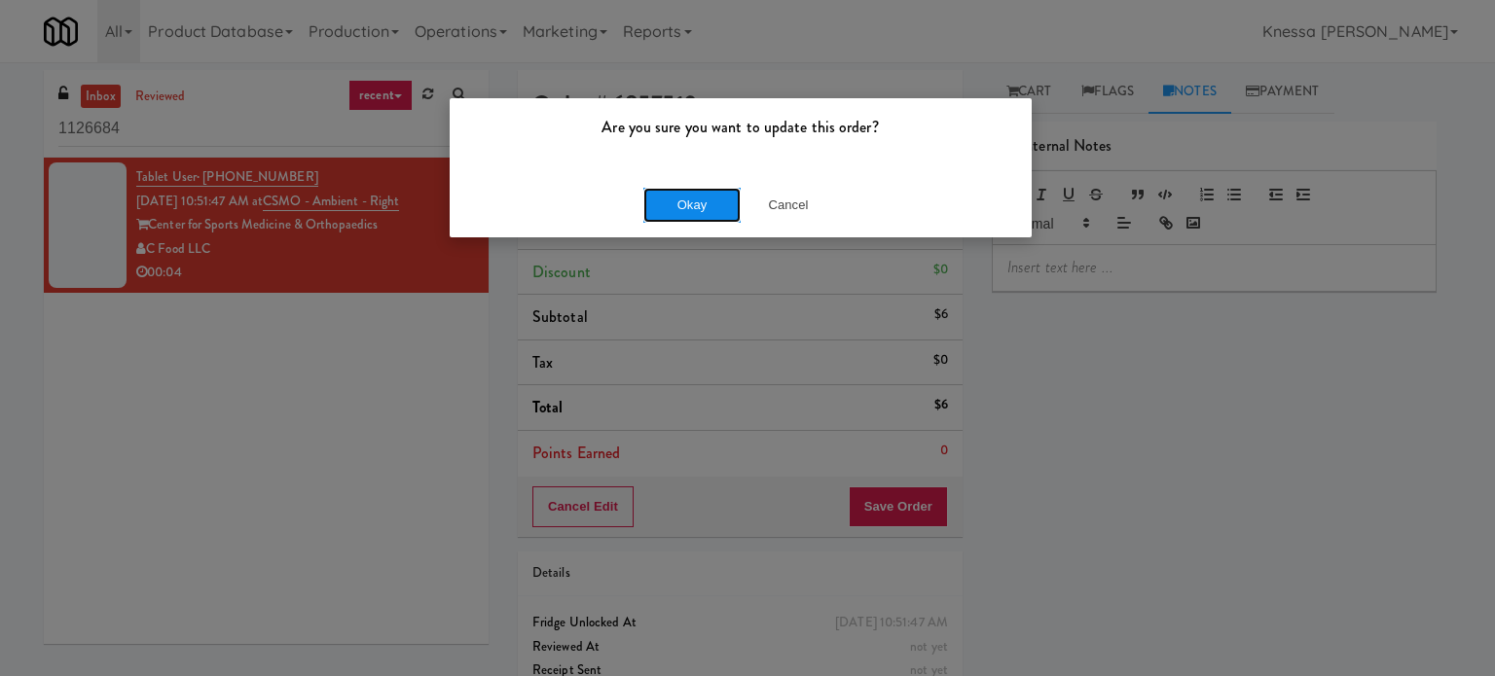
click at [688, 196] on button "Okay" at bounding box center [691, 205] width 97 height 35
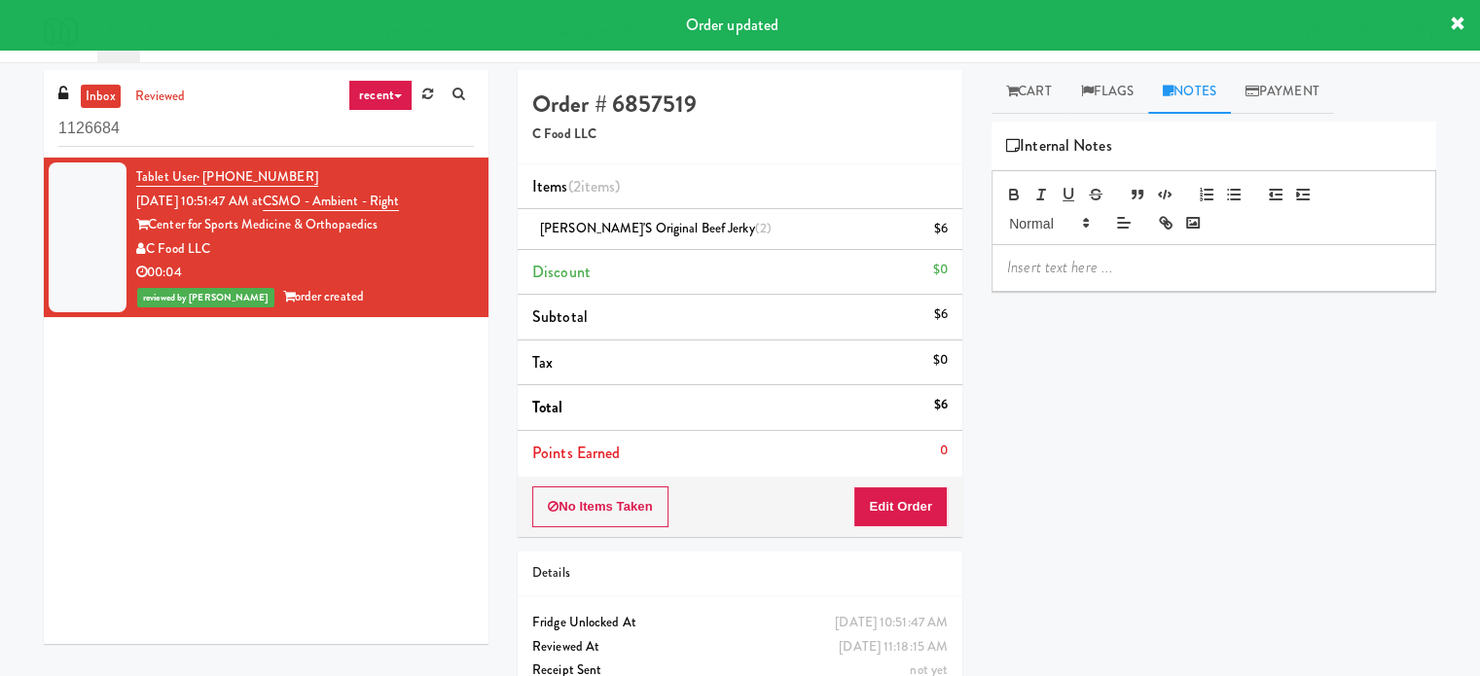
click at [1094, 286] on div at bounding box center [1214, 267] width 443 height 45
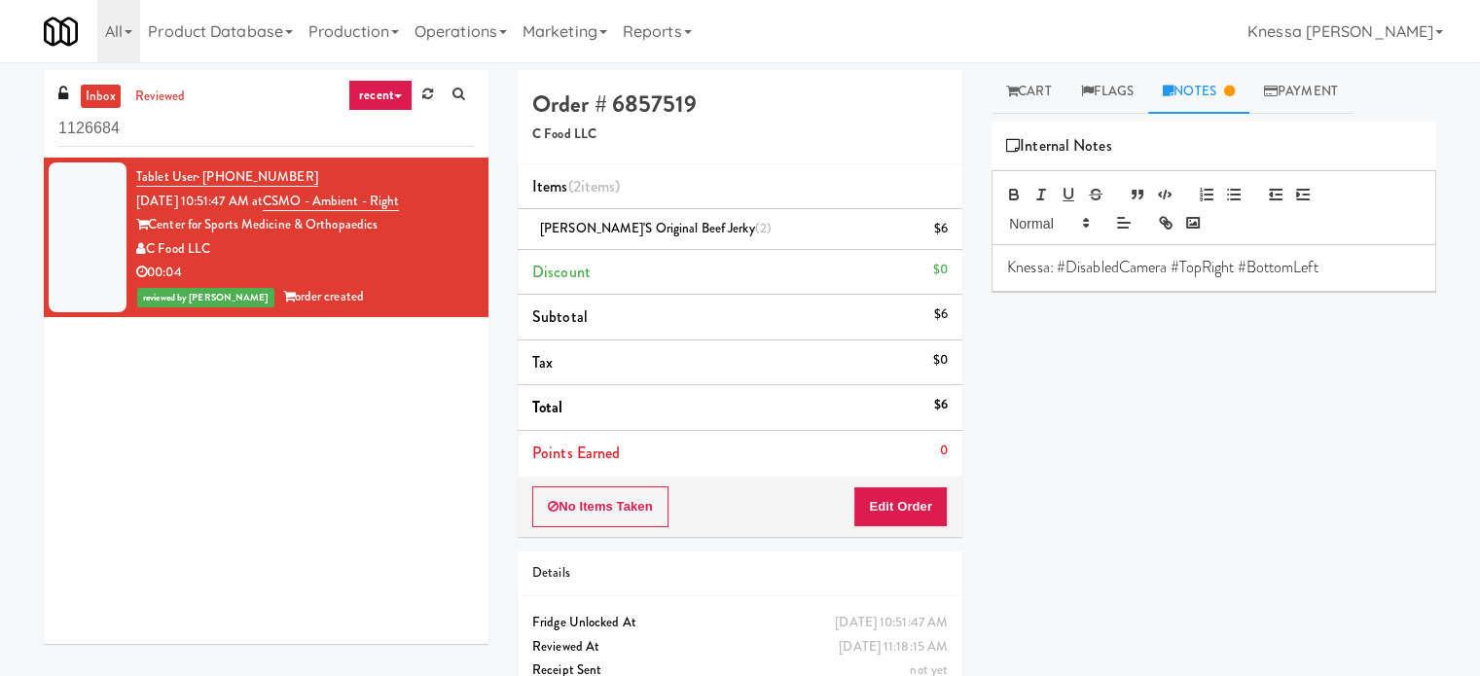
click at [1111, 489] on div "Play New Window Primary Flag Clear Flag if unable to determine what was taken o…" at bounding box center [1214, 487] width 445 height 730
click at [1036, 93] on link "Cart" at bounding box center [1029, 92] width 75 height 44
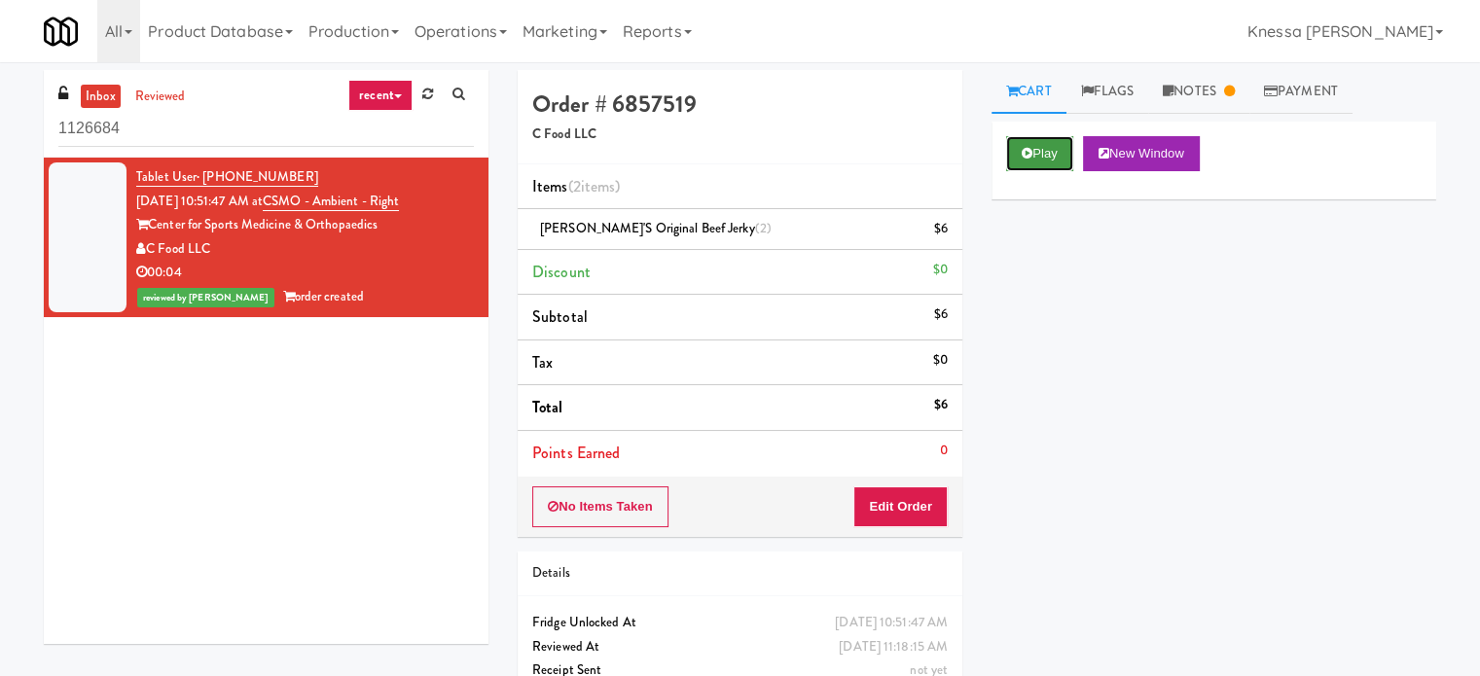
click at [1045, 153] on button "Play" at bounding box center [1039, 153] width 67 height 35
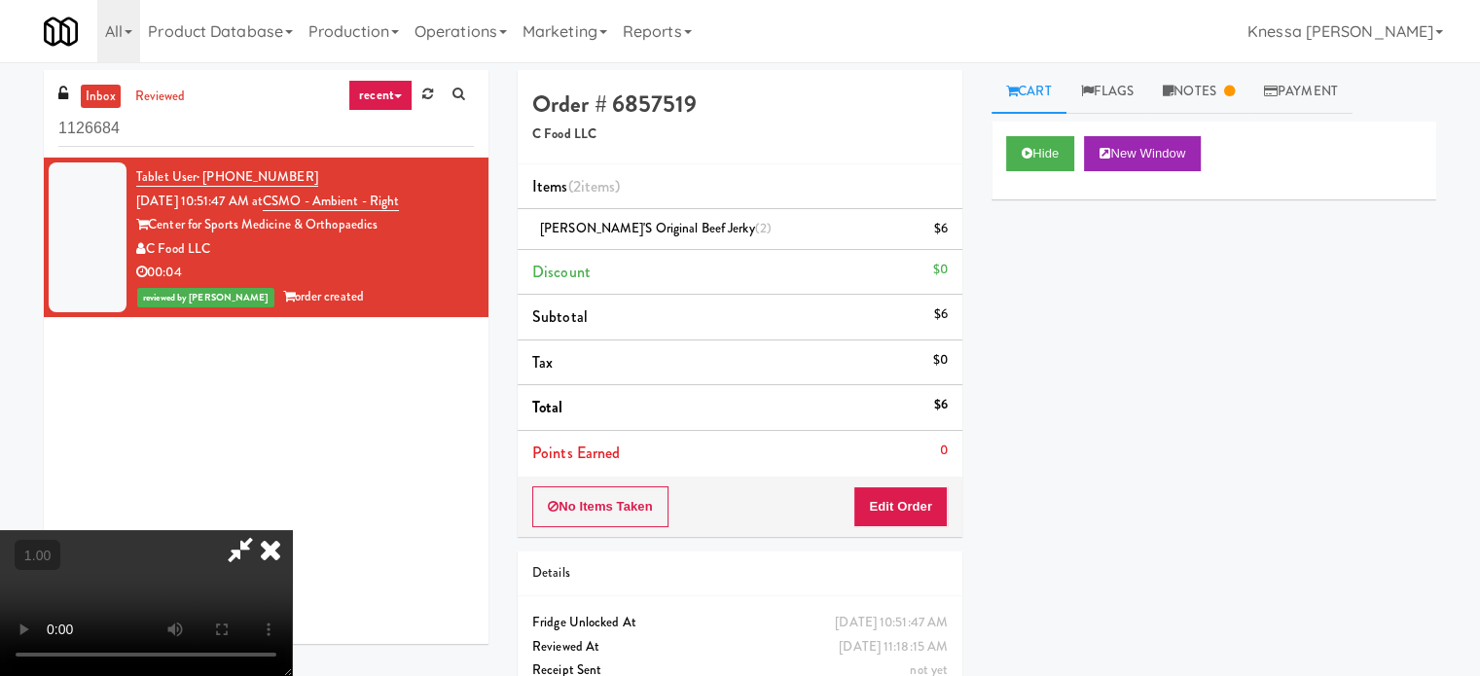
click at [292, 530] on video at bounding box center [146, 603] width 292 height 146
drag, startPoint x: 914, startPoint y: 506, endPoint x: 869, endPoint y: 256, distance: 254.1
click at [869, 256] on div "Order # 6857519 C Food LLC Items (2 items ) [PERSON_NAME]'s Original Beef Jerky…" at bounding box center [977, 403] width 919 height 666
click at [292, 530] on icon at bounding box center [270, 549] width 43 height 39
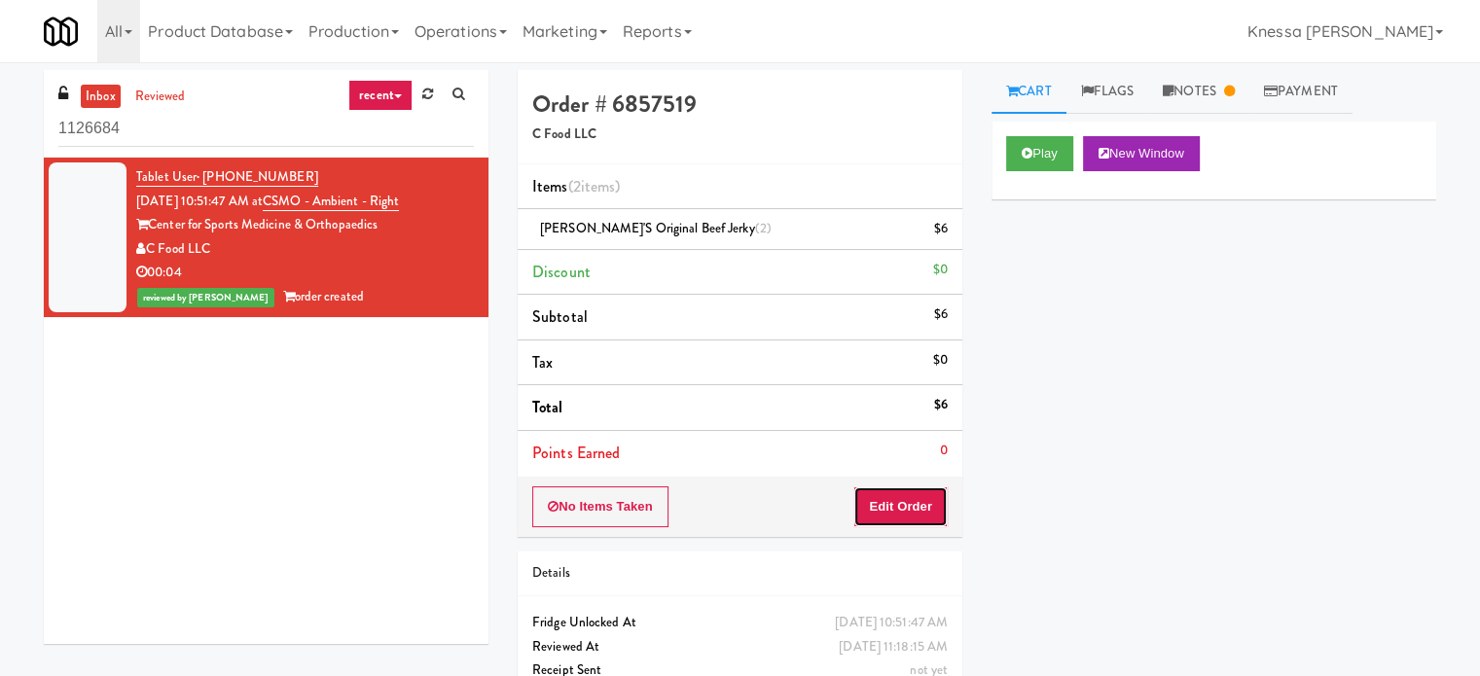
click at [906, 509] on button "Edit Order" at bounding box center [900, 507] width 94 height 41
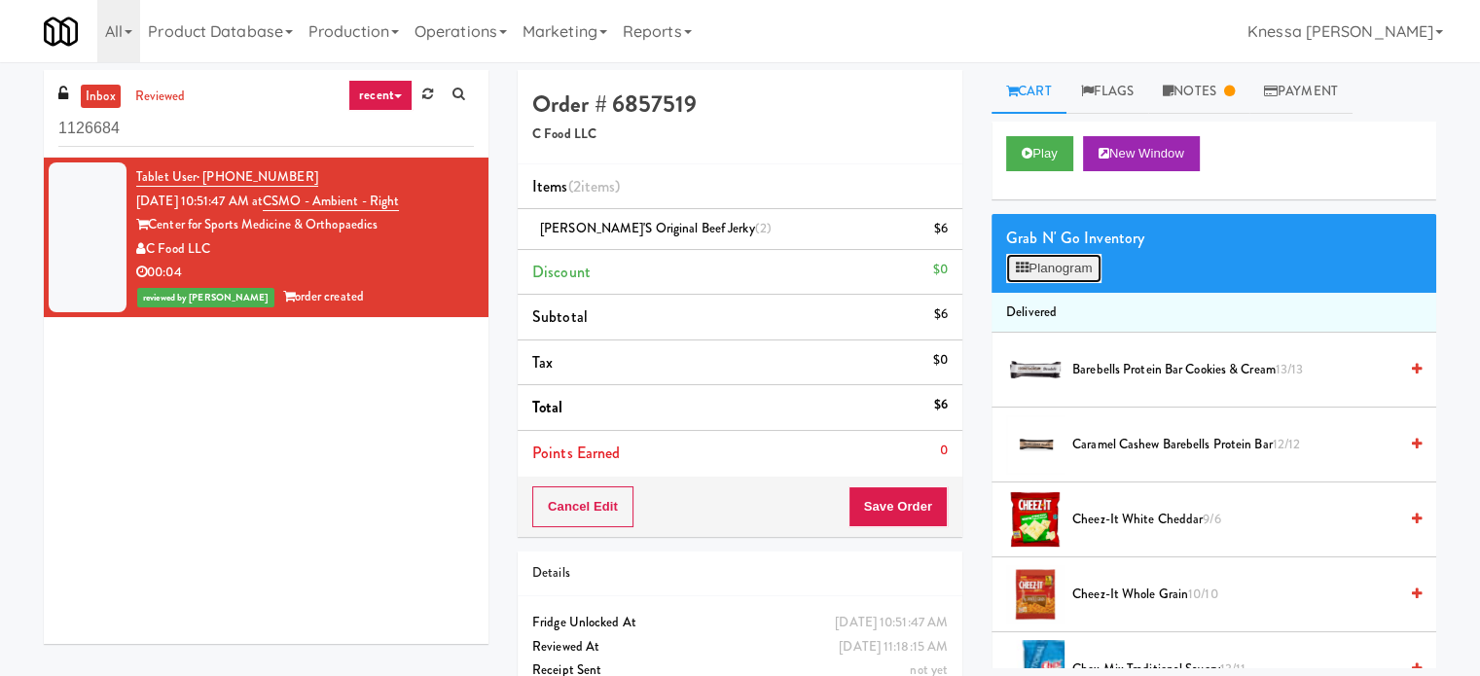
click at [1043, 268] on button "Planogram" at bounding box center [1053, 268] width 95 height 29
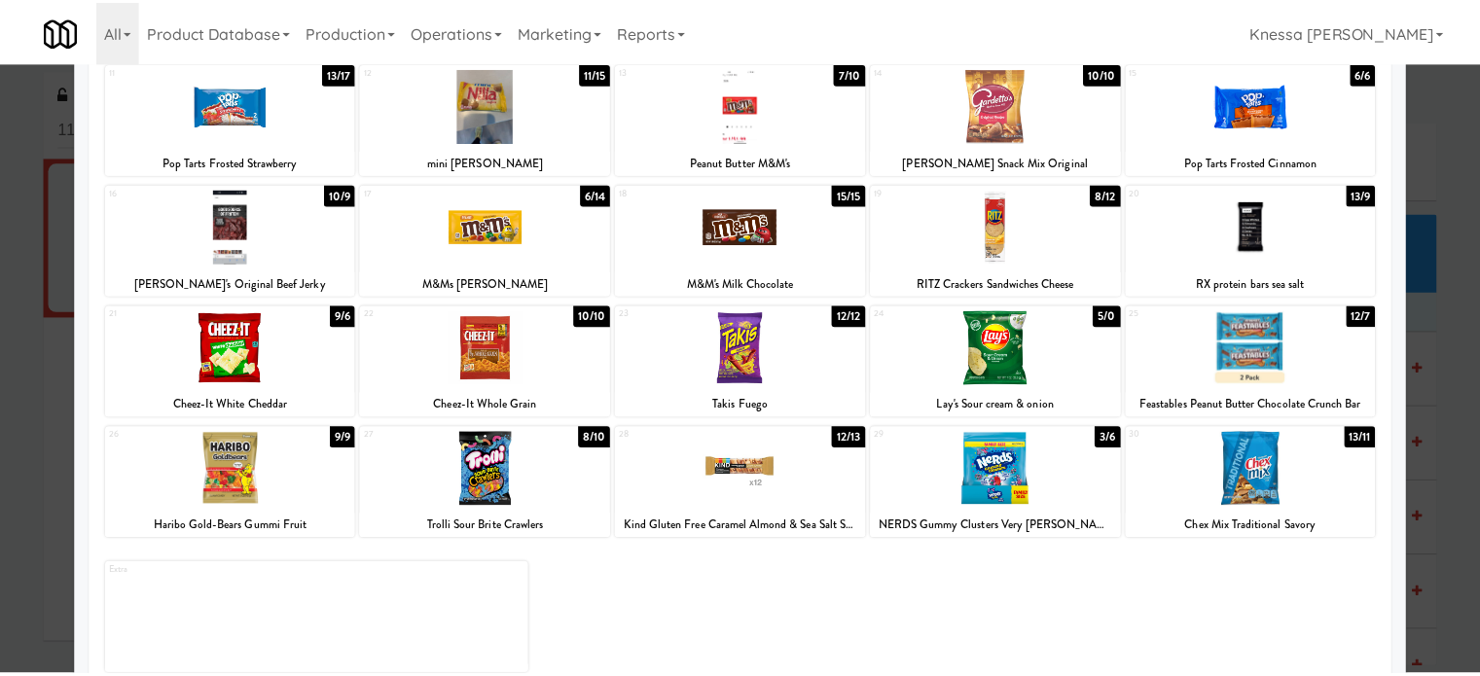
scroll to position [245, 0]
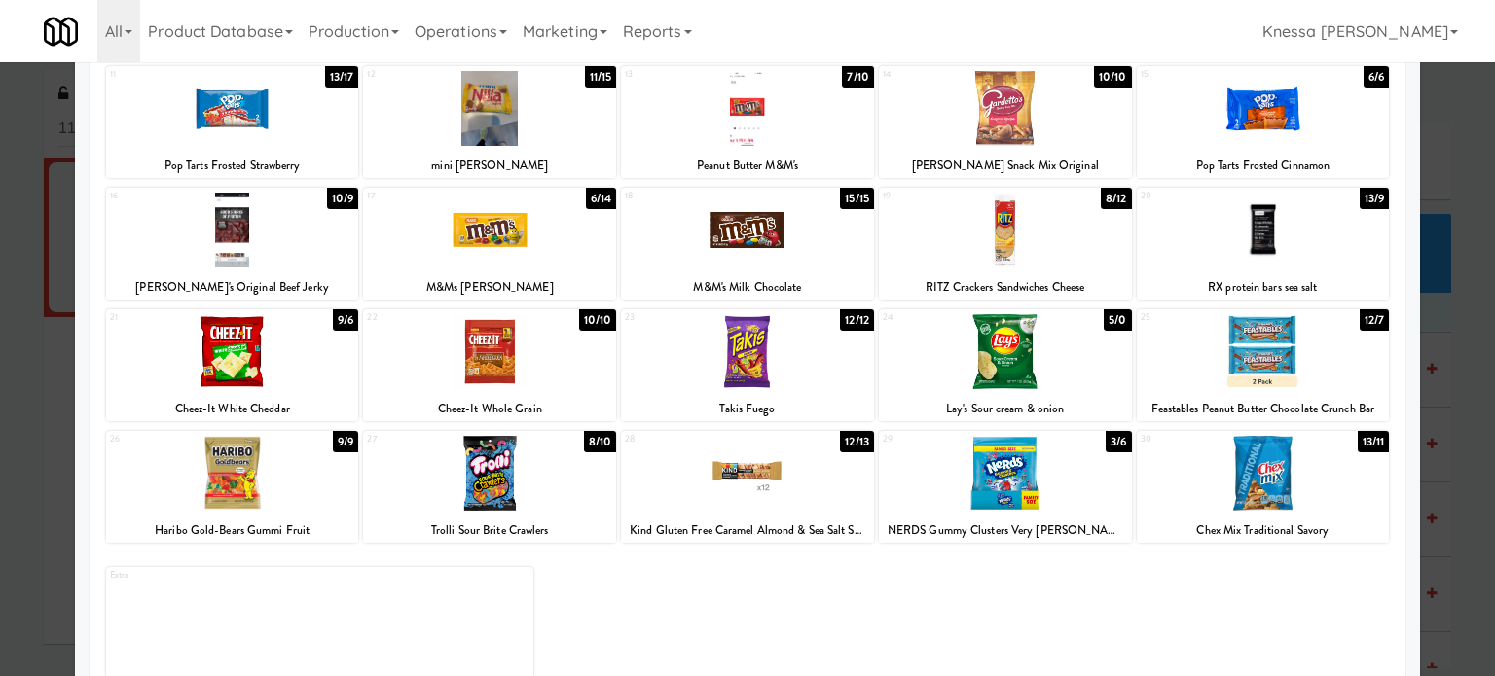
click at [0, 459] on div at bounding box center [747, 338] width 1495 height 676
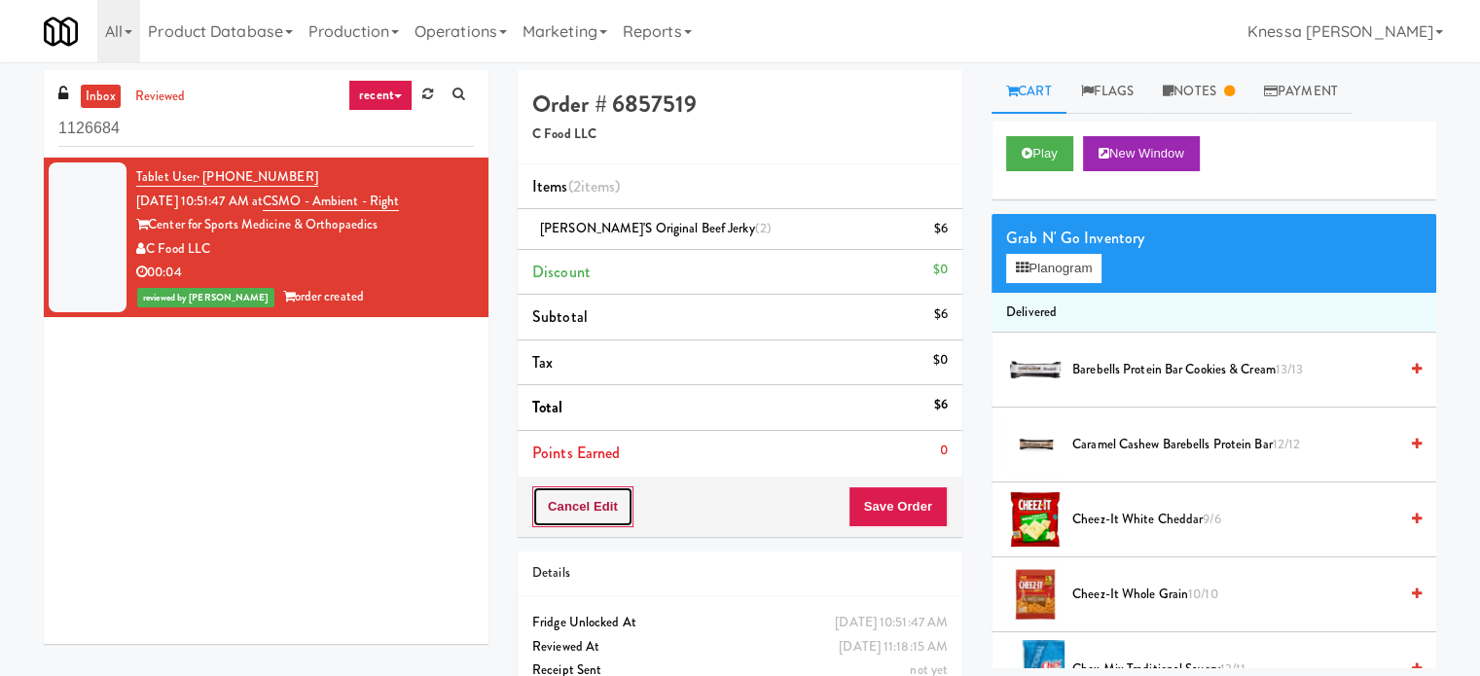
click at [585, 518] on button "Cancel Edit" at bounding box center [582, 507] width 101 height 41
